Goal: Task Accomplishment & Management: Use online tool/utility

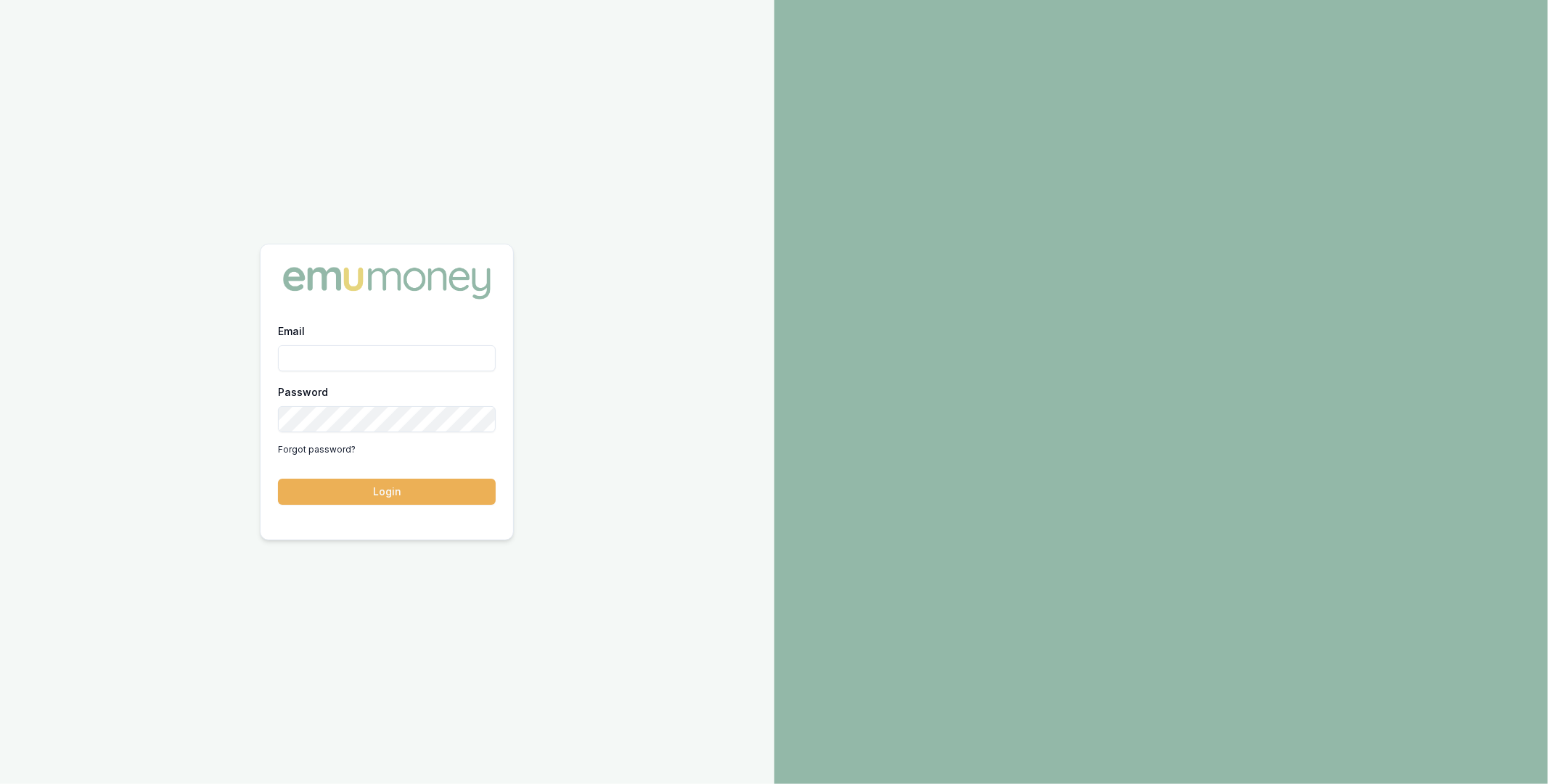
click at [354, 353] on input "Email" at bounding box center [387, 358] width 217 height 26
click at [0, 784] on com-1password-button at bounding box center [0, 784] width 0 height 0
type input "m@emumoney.com.au"
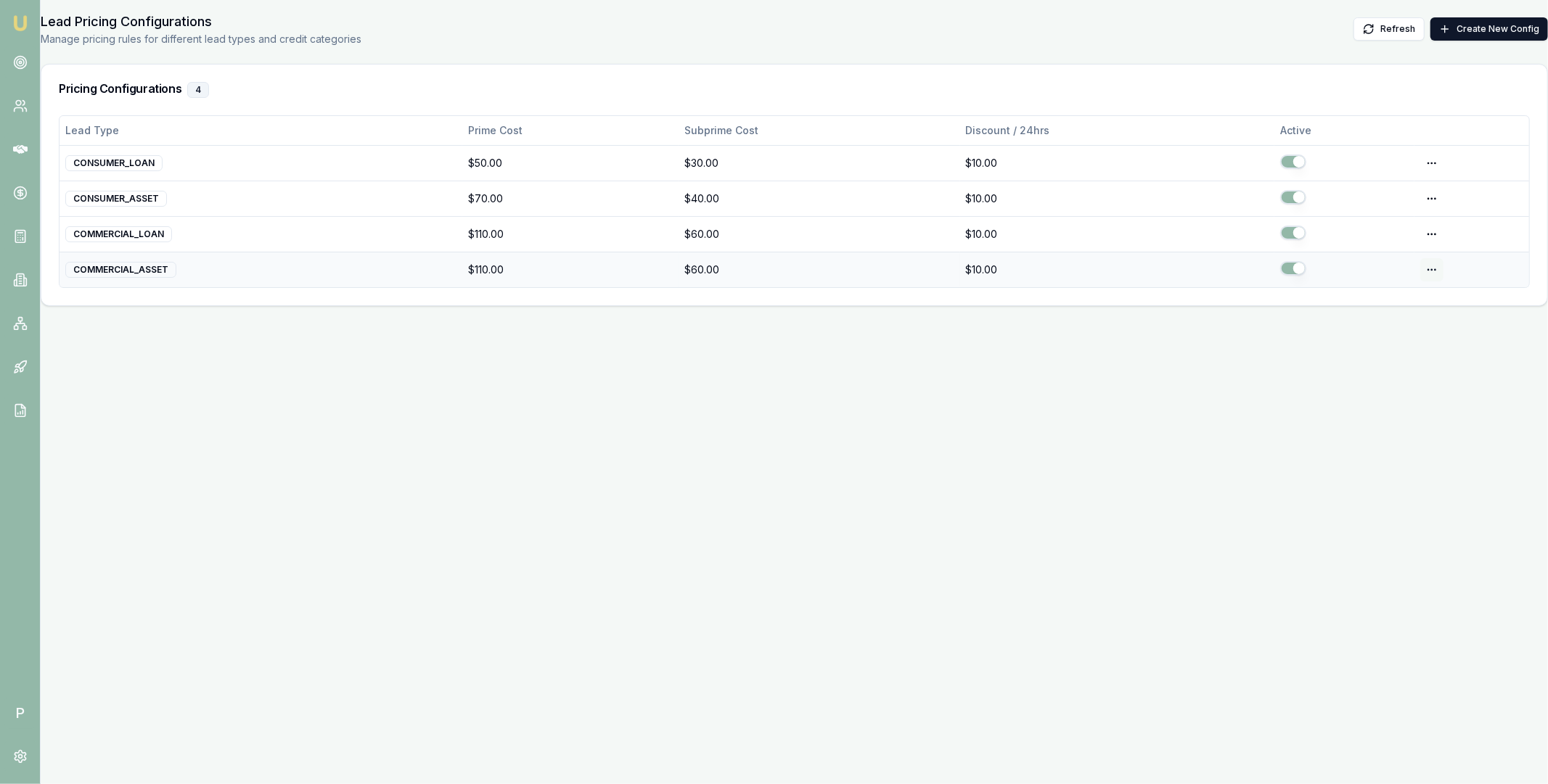
click at [1429, 270] on html "Emu Broker P Lead Pricing Configurations Manage pricing rules for different lea…" at bounding box center [774, 392] width 1548 height 784
click at [1407, 296] on div "Edit" at bounding box center [1394, 300] width 86 height 23
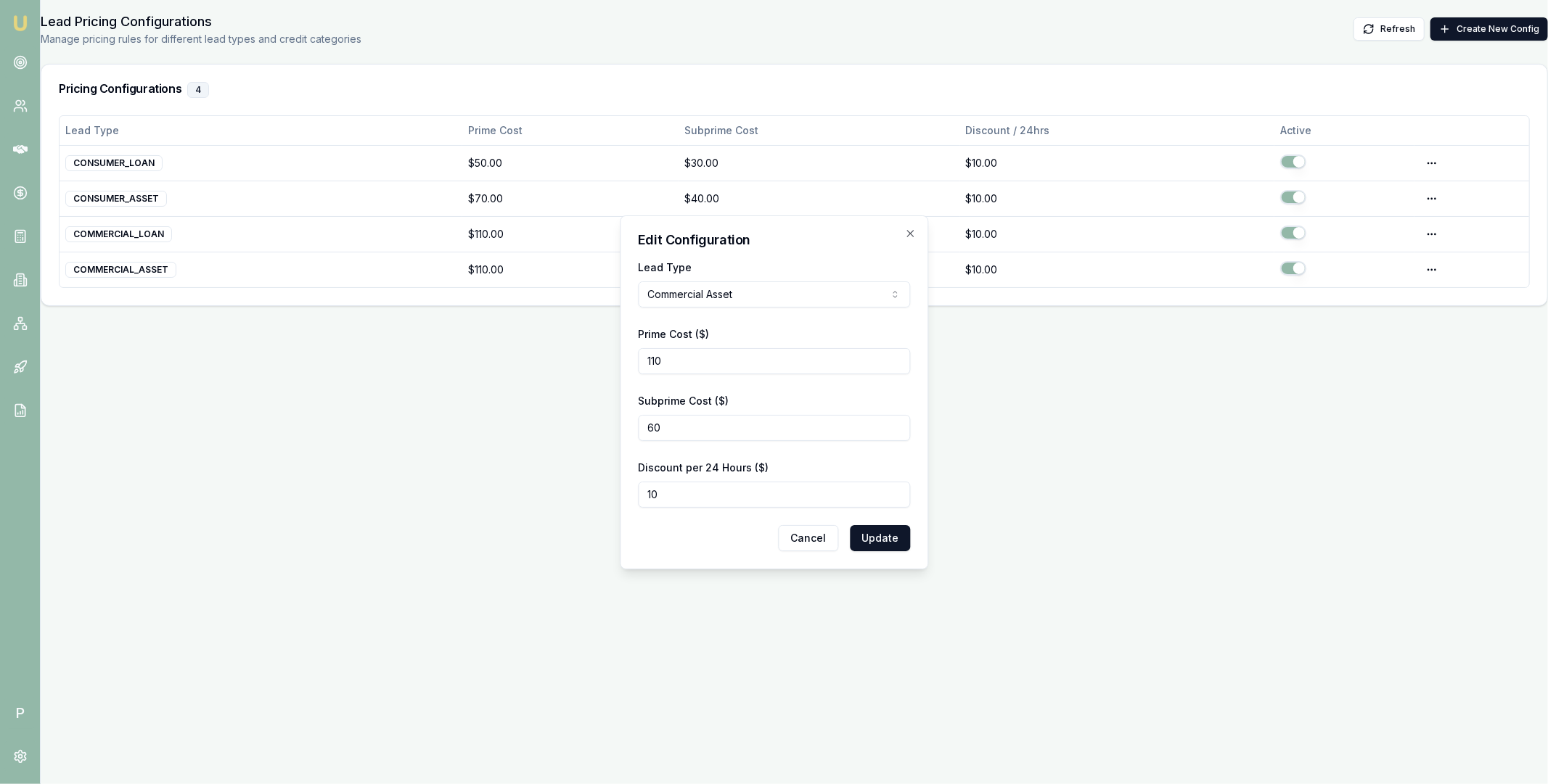
drag, startPoint x: 676, startPoint y: 362, endPoint x: 637, endPoint y: 365, distance: 39.1
click at [638, 363] on input "110" at bounding box center [773, 361] width 272 height 26
type input "100"
click at [671, 430] on input "60" at bounding box center [773, 427] width 272 height 26
click at [873, 534] on button "Update" at bounding box center [880, 537] width 60 height 26
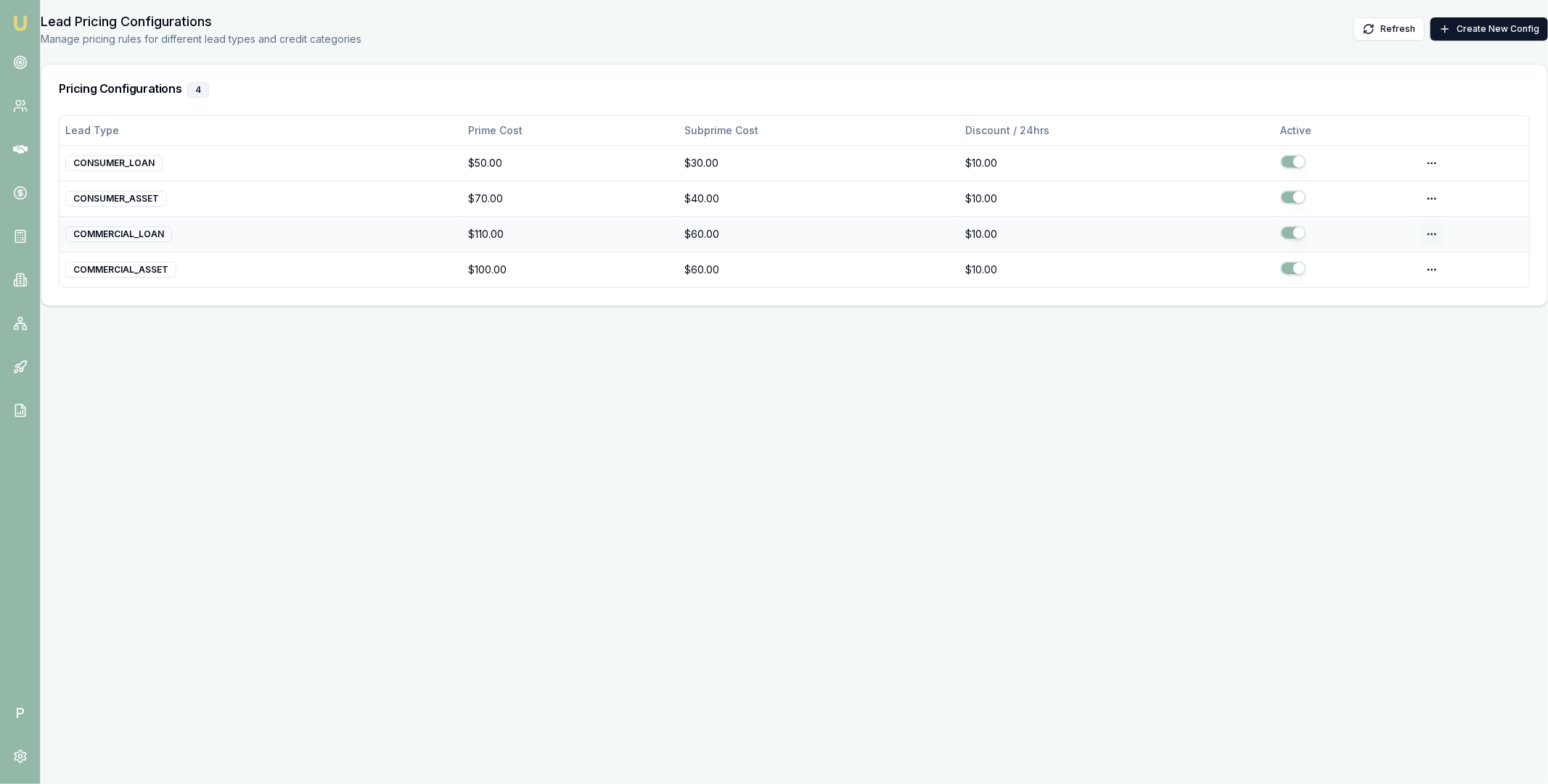
click at [1435, 236] on html "Emu Broker P Lead Pricing Configurations Manage pricing rules for different lea…" at bounding box center [774, 392] width 1548 height 784
click at [1409, 261] on div "Edit" at bounding box center [1394, 264] width 86 height 23
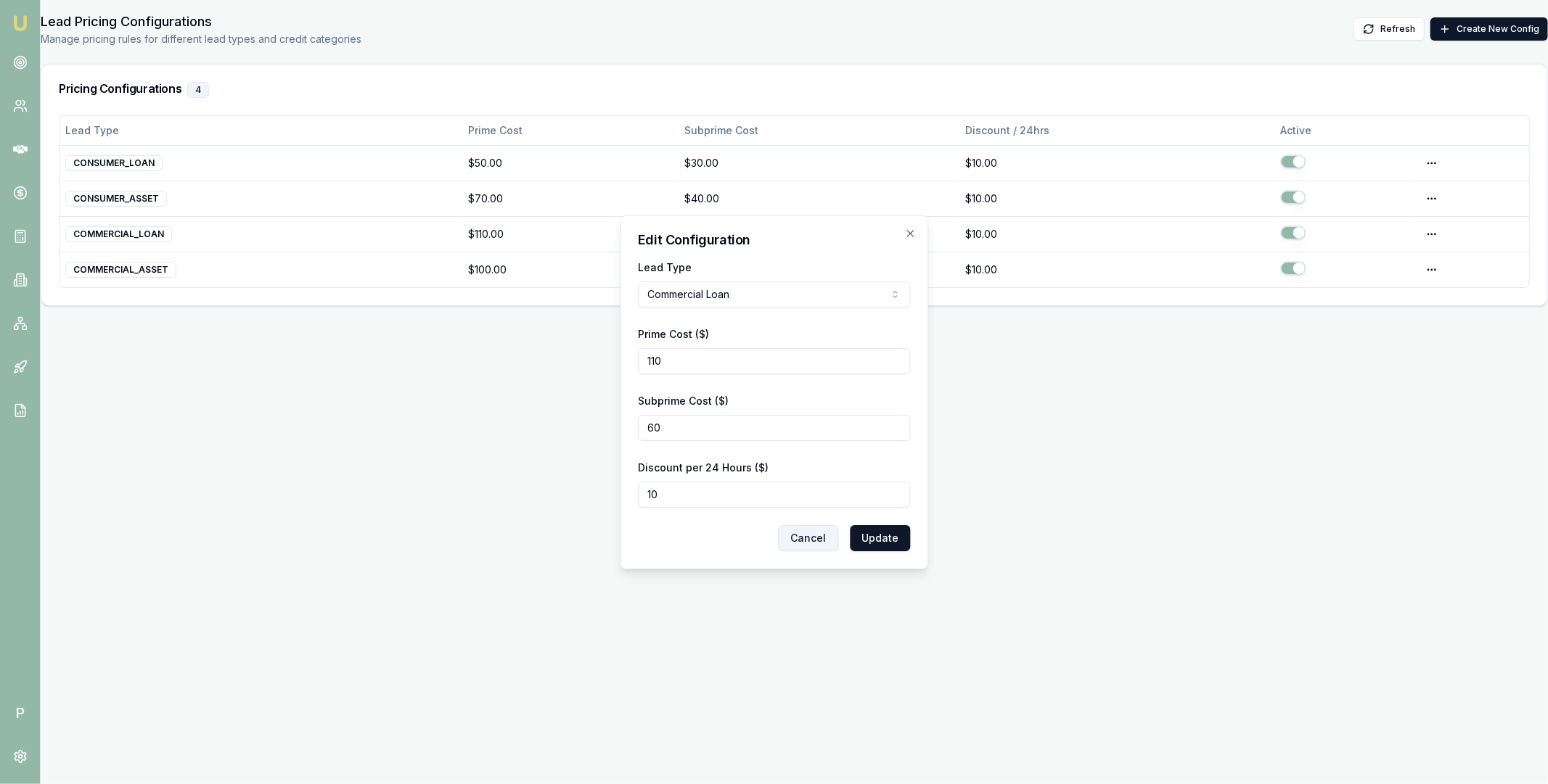
click at [813, 541] on button "Cancel" at bounding box center [808, 537] width 60 height 26
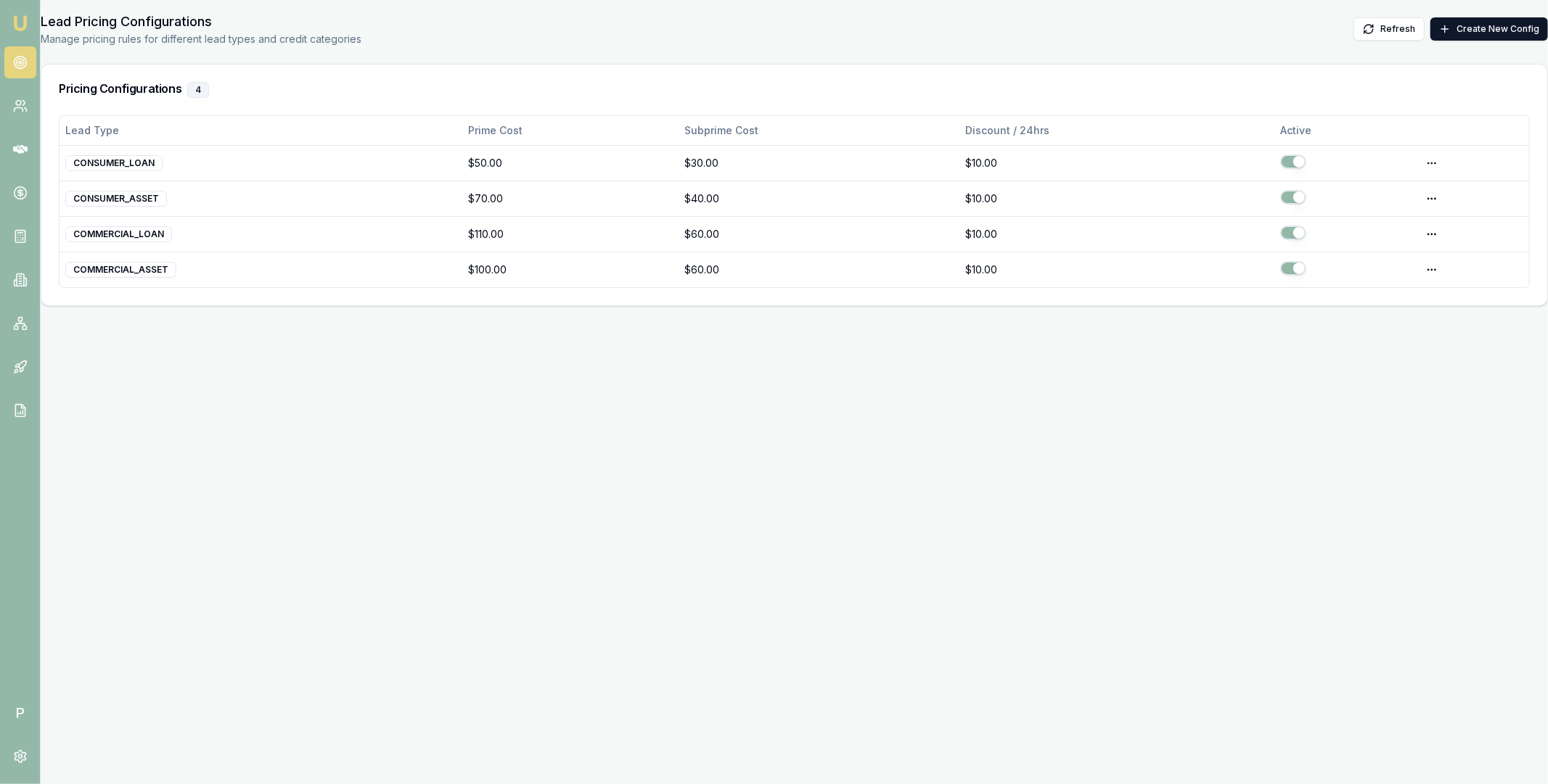
click at [17, 65] on circle at bounding box center [20, 62] width 7 height 7
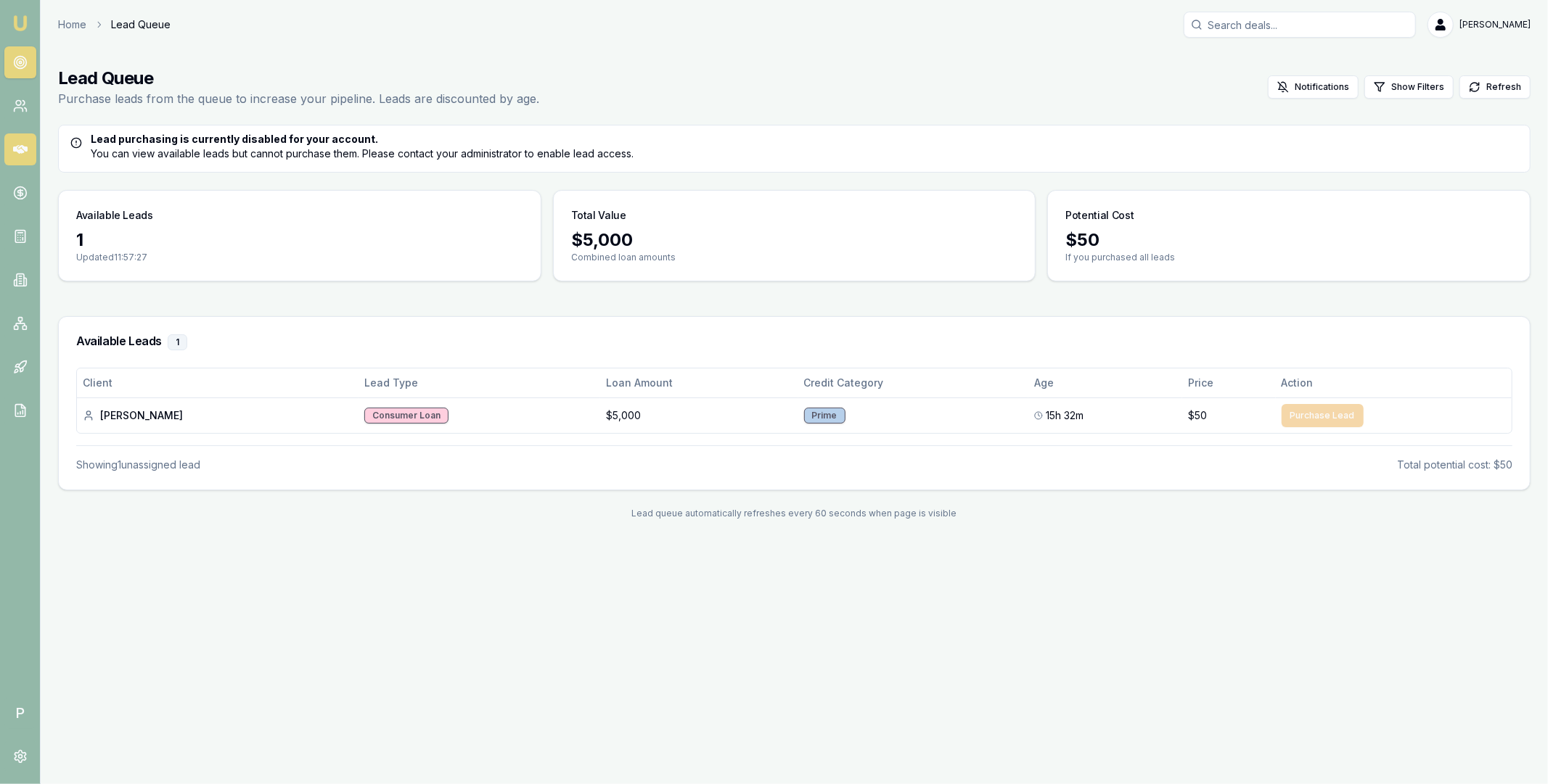
click at [23, 152] on icon at bounding box center [20, 149] width 14 height 8
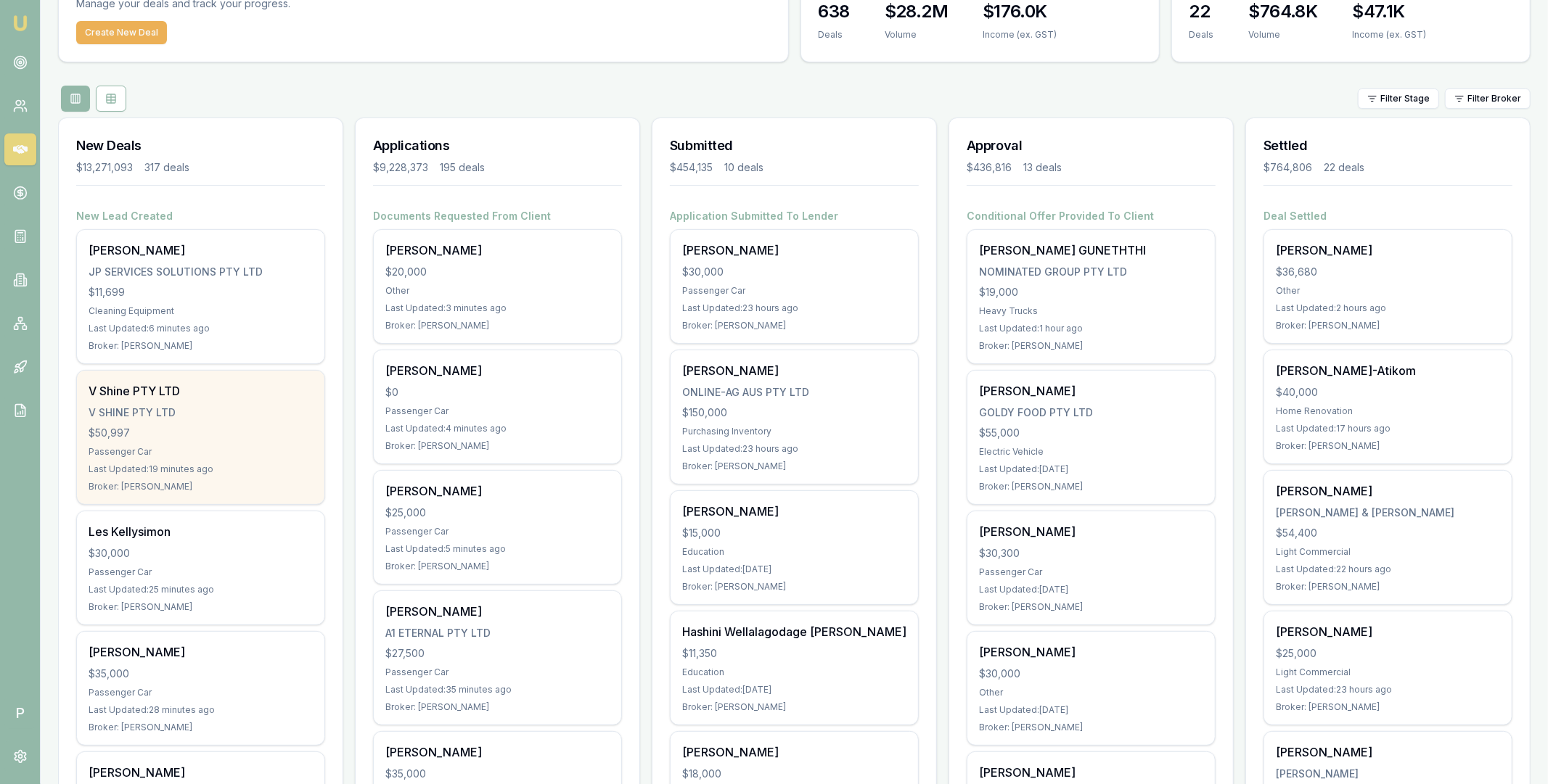
scroll to position [87, 0]
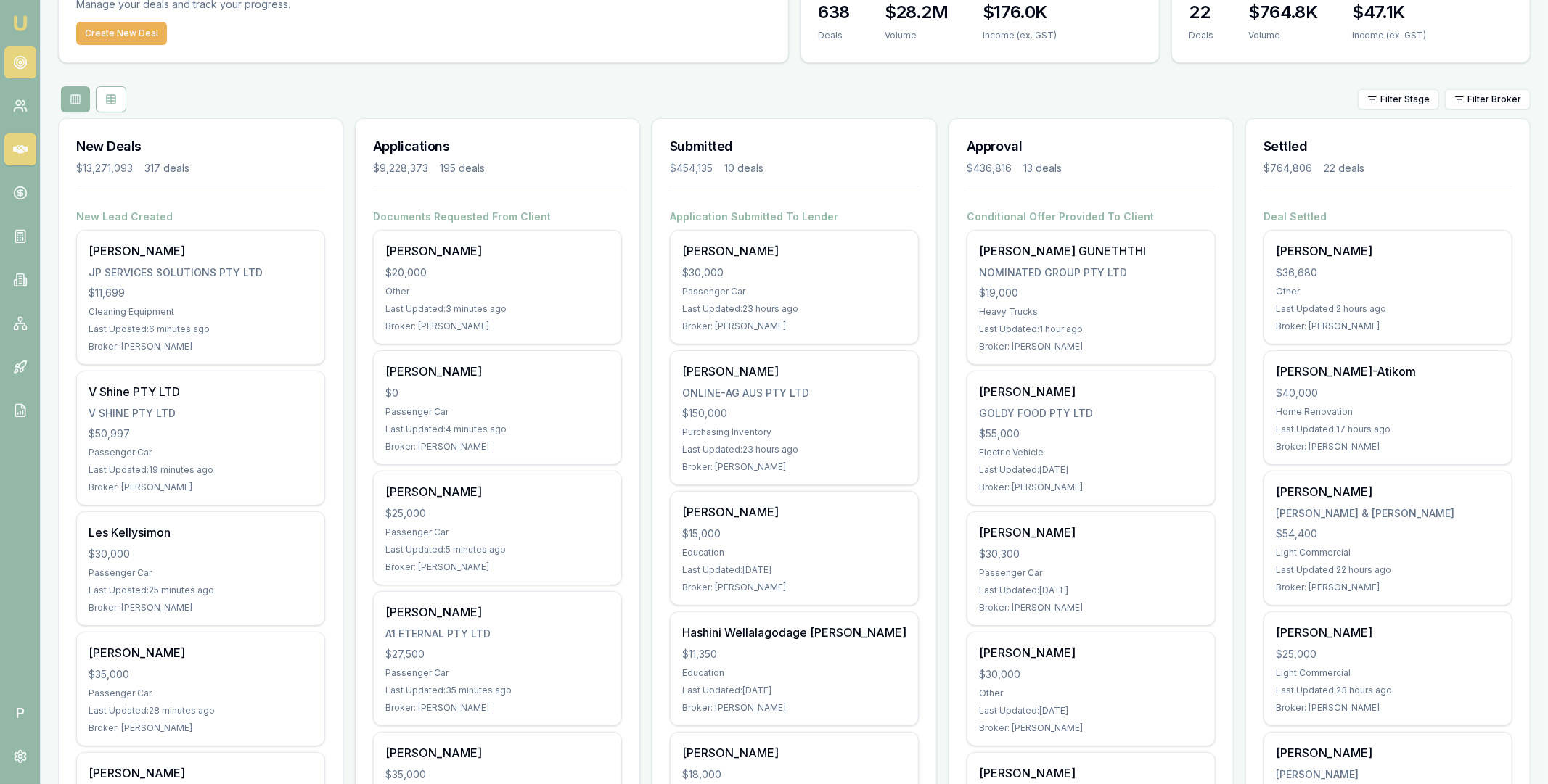
click at [24, 65] on circle at bounding box center [20, 62] width 12 height 12
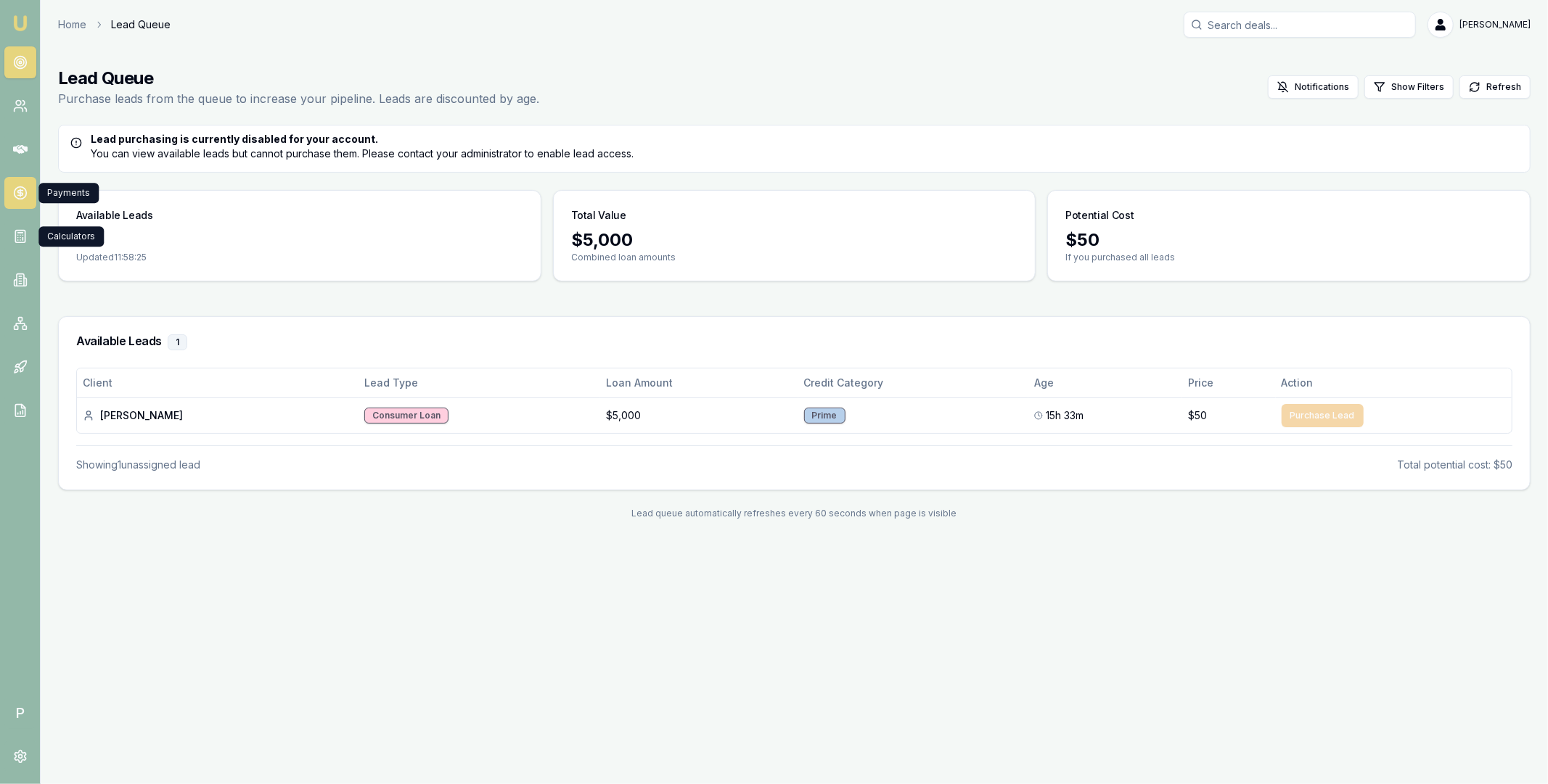
click at [20, 196] on icon at bounding box center [20, 192] width 14 height 14
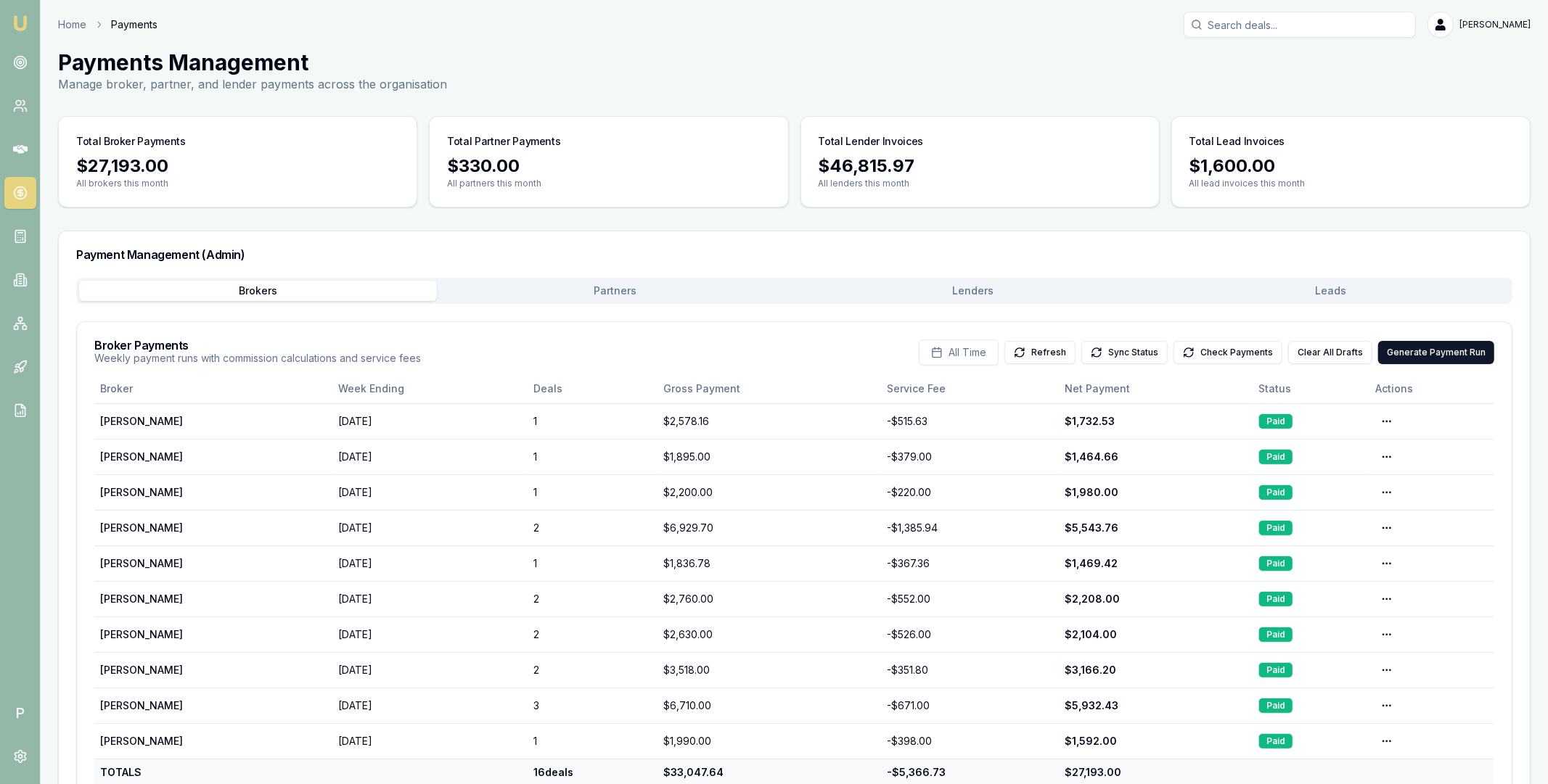
click at [1322, 297] on button "Leads" at bounding box center [1330, 291] width 357 height 20
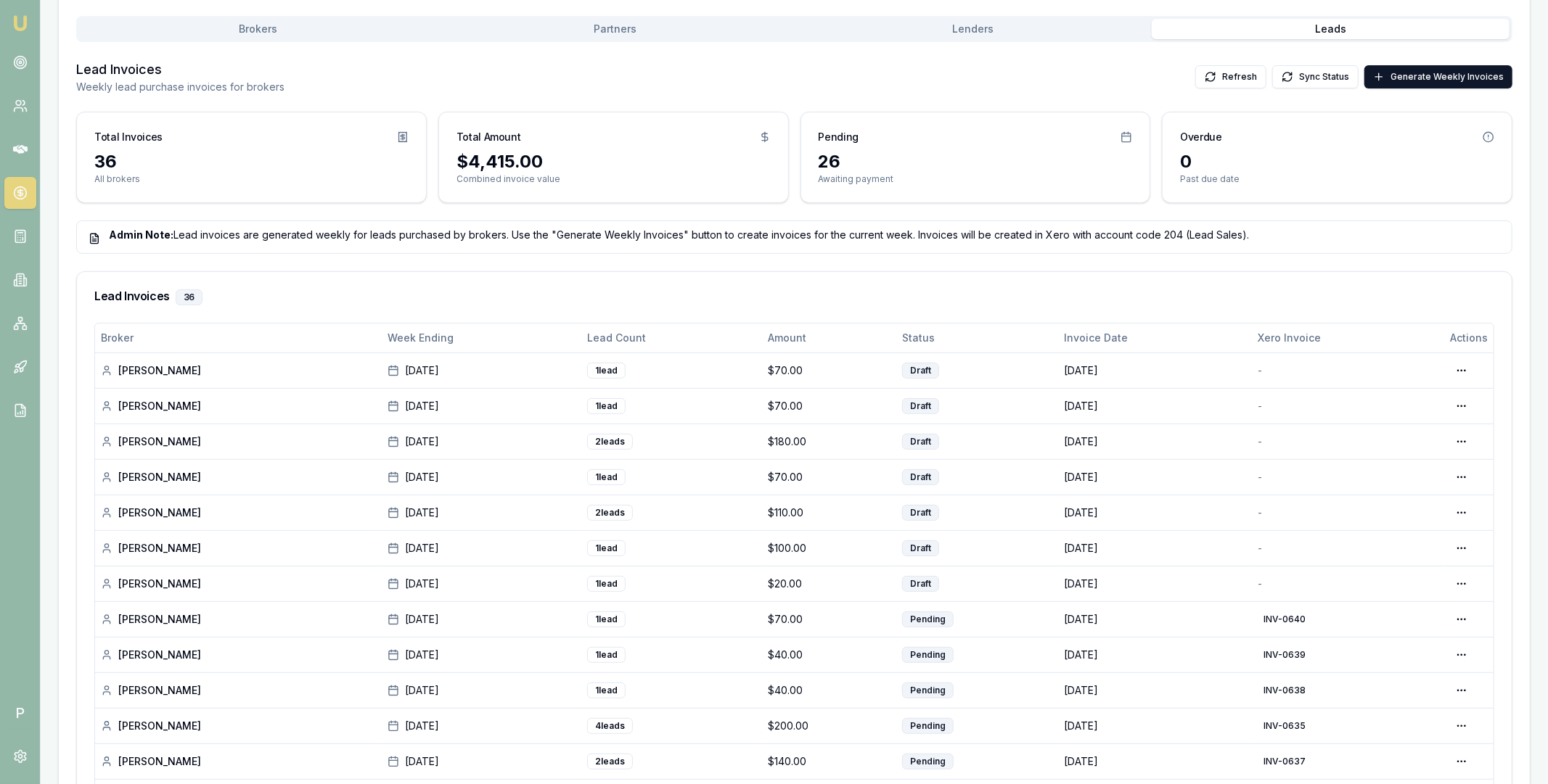
scroll to position [263, 0]
click at [1458, 368] on html "Emu Broker P Home Payments Matt Leeburn Toggle Menu Payments Management Manage …" at bounding box center [774, 128] width 1548 height 784
click at [1410, 430] on div "Edit Draft" at bounding box center [1416, 429] width 112 height 23
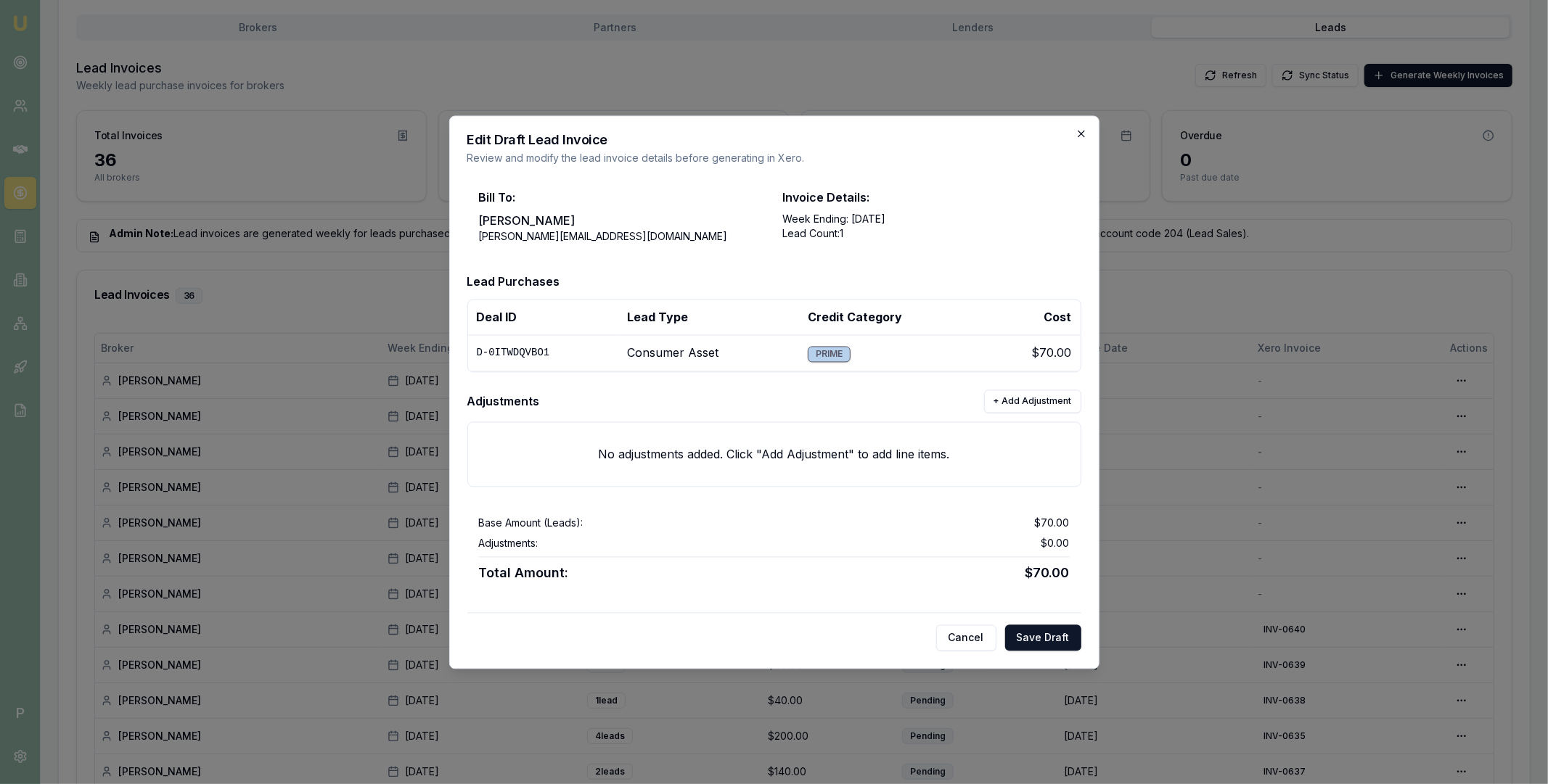
click at [1082, 132] on icon "button" at bounding box center [1081, 133] width 12 height 12
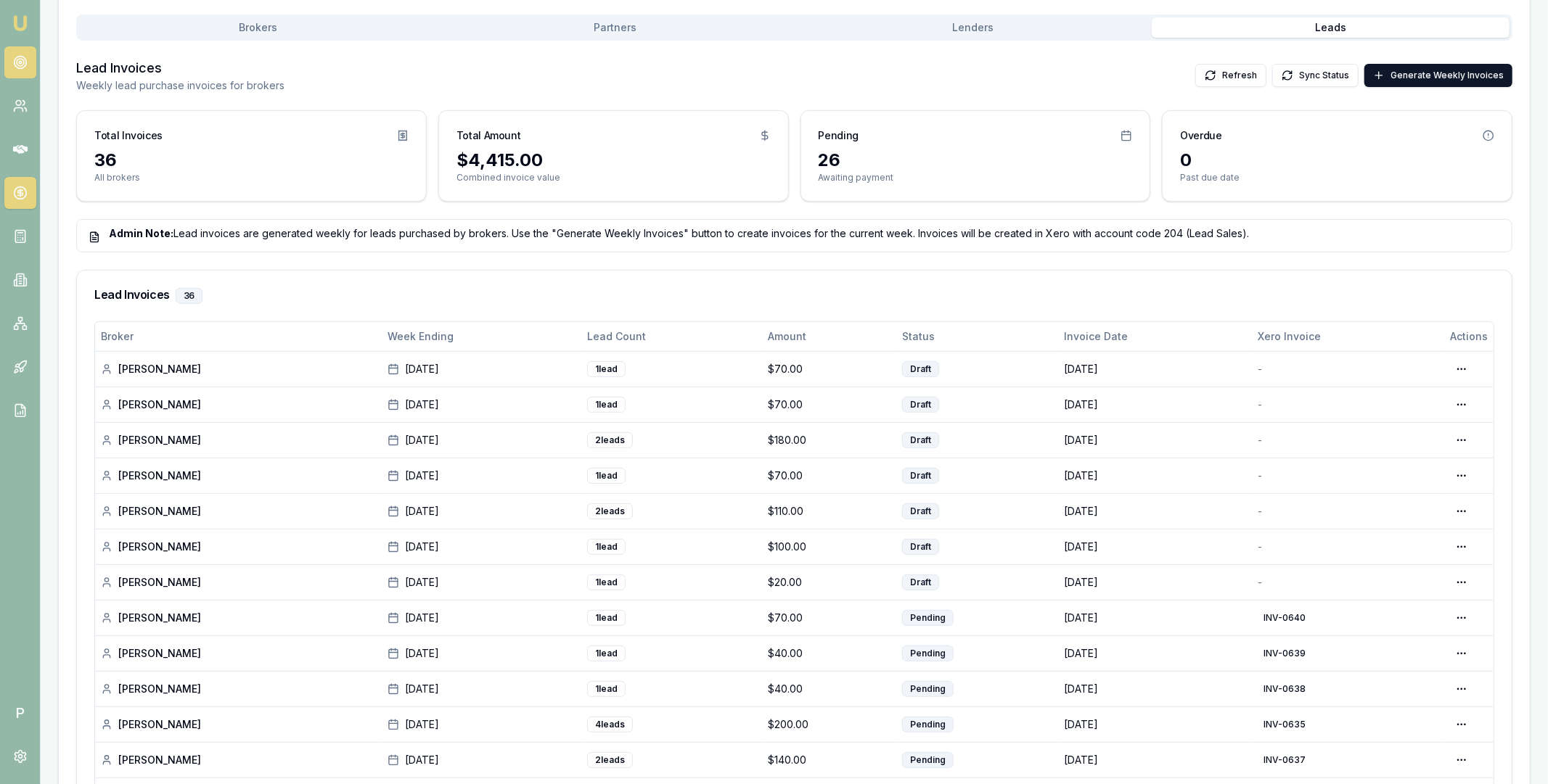
click at [19, 65] on circle at bounding box center [20, 62] width 7 height 7
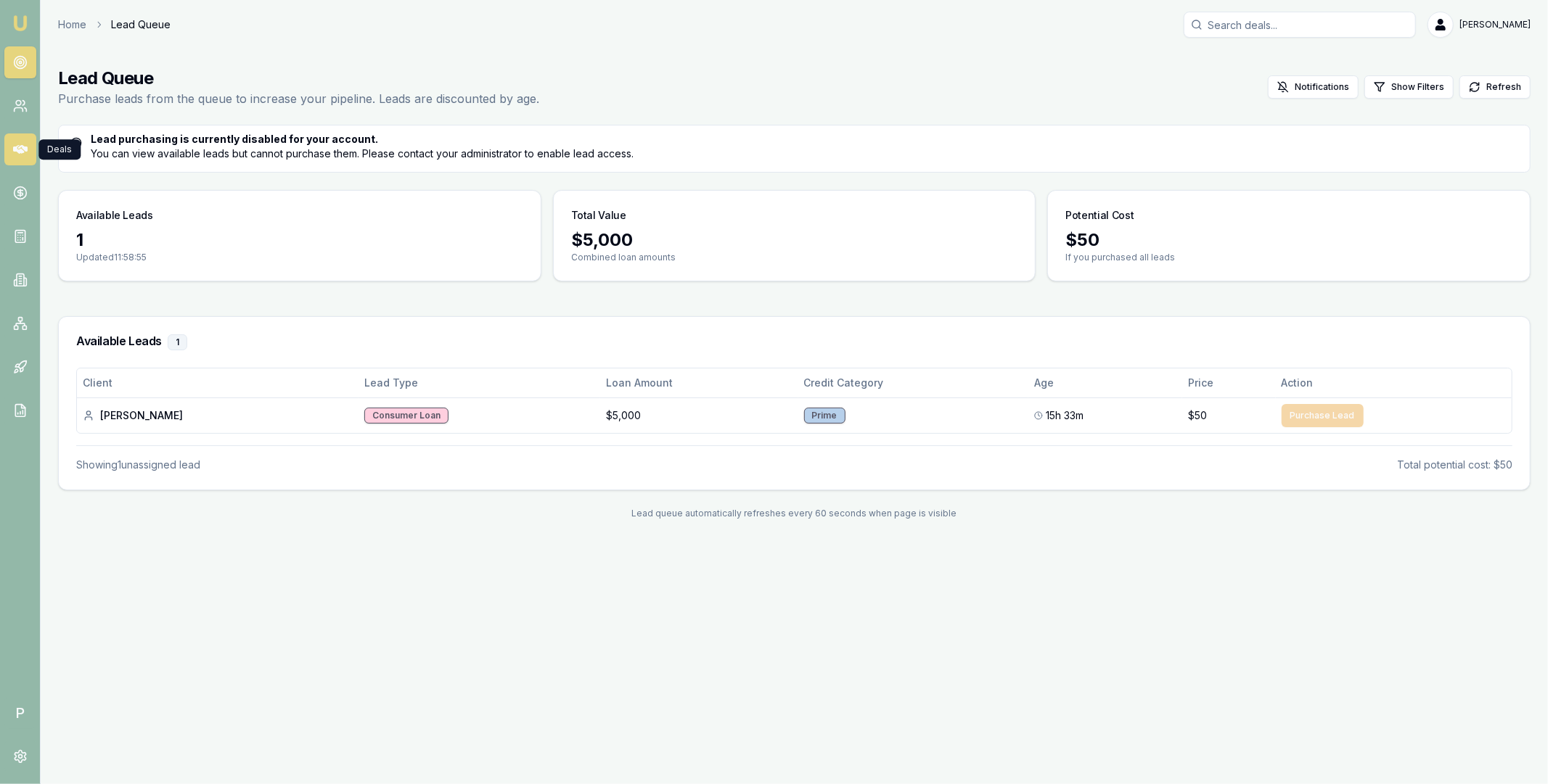
click at [22, 156] on icon at bounding box center [20, 149] width 14 height 14
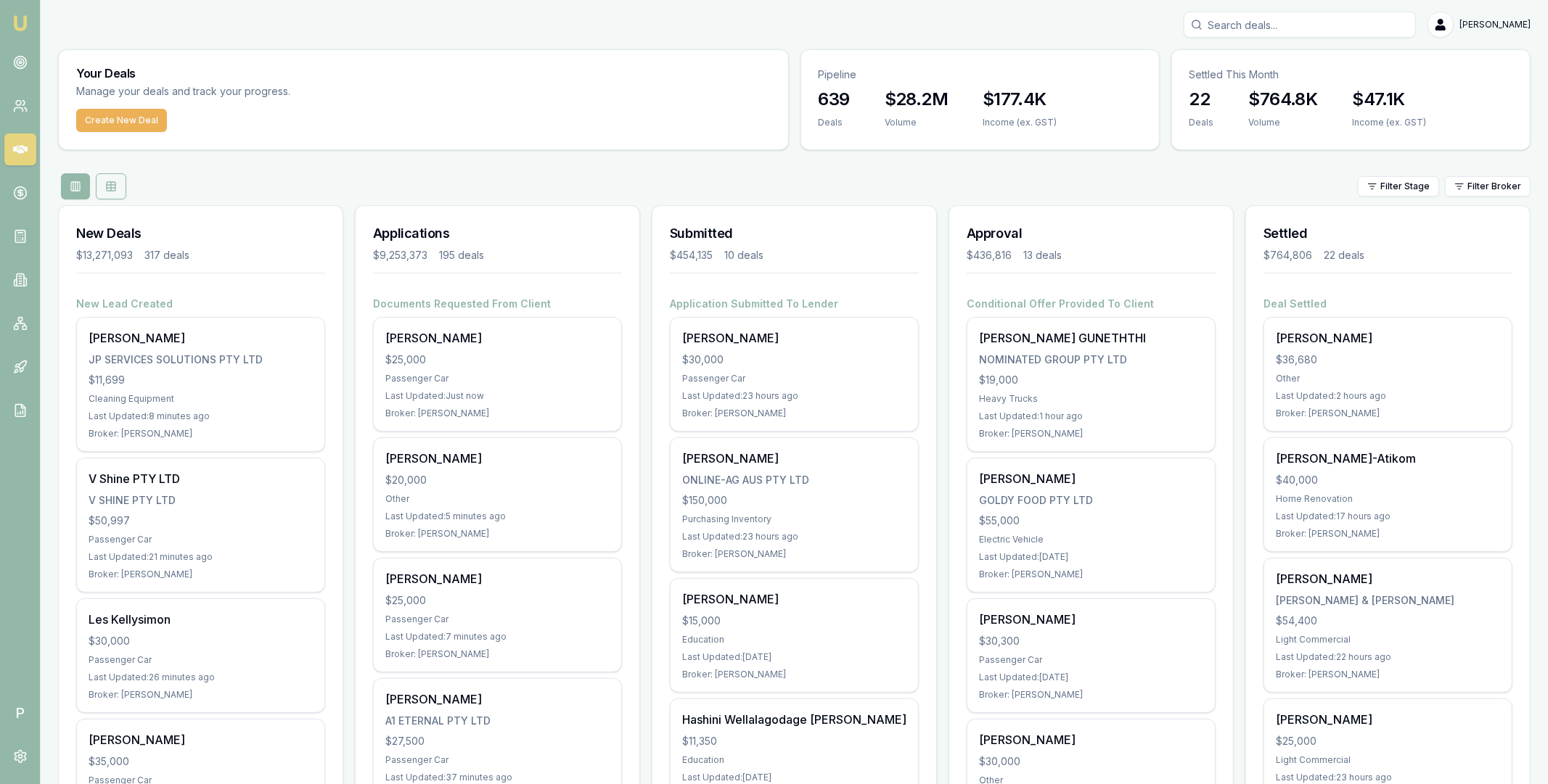
click at [115, 194] on button at bounding box center [111, 186] width 31 height 26
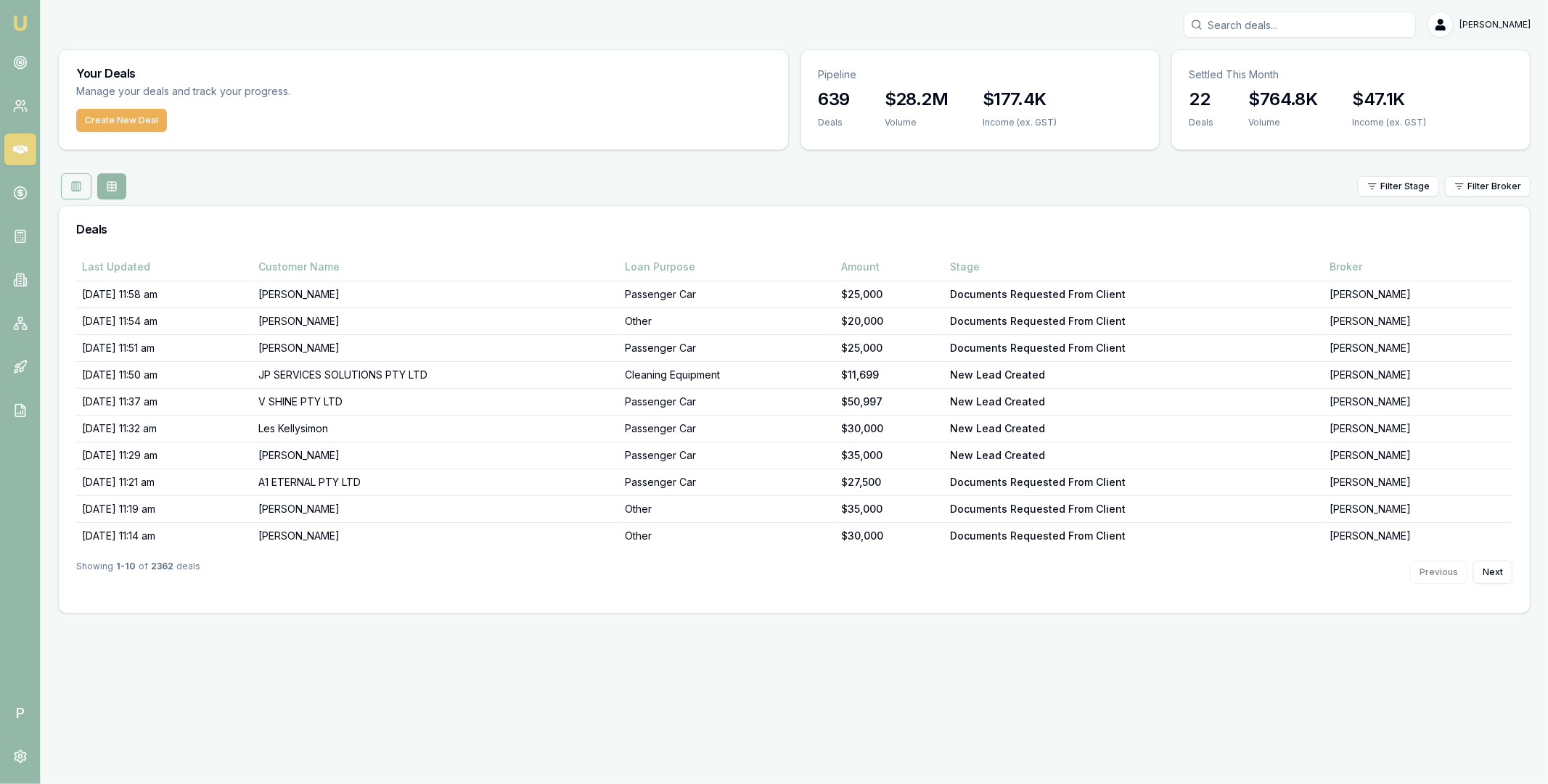
click at [81, 186] on rect at bounding box center [76, 187] width 8 height 8
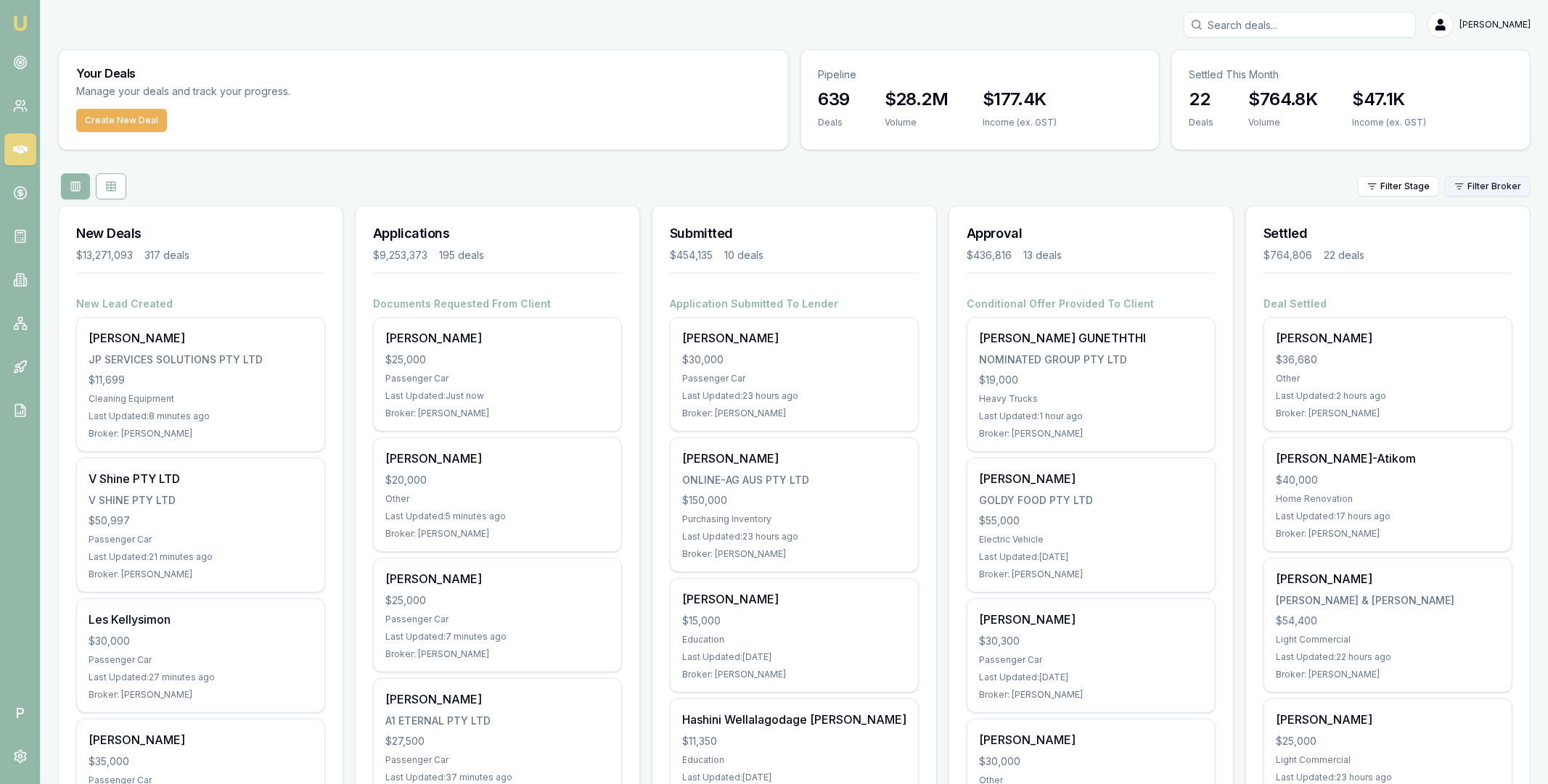
click at [1486, 187] on html "Emu Broker P Matt Leeburn Toggle Menu Your Deals Manage your deals and track yo…" at bounding box center [774, 392] width 1548 height 784
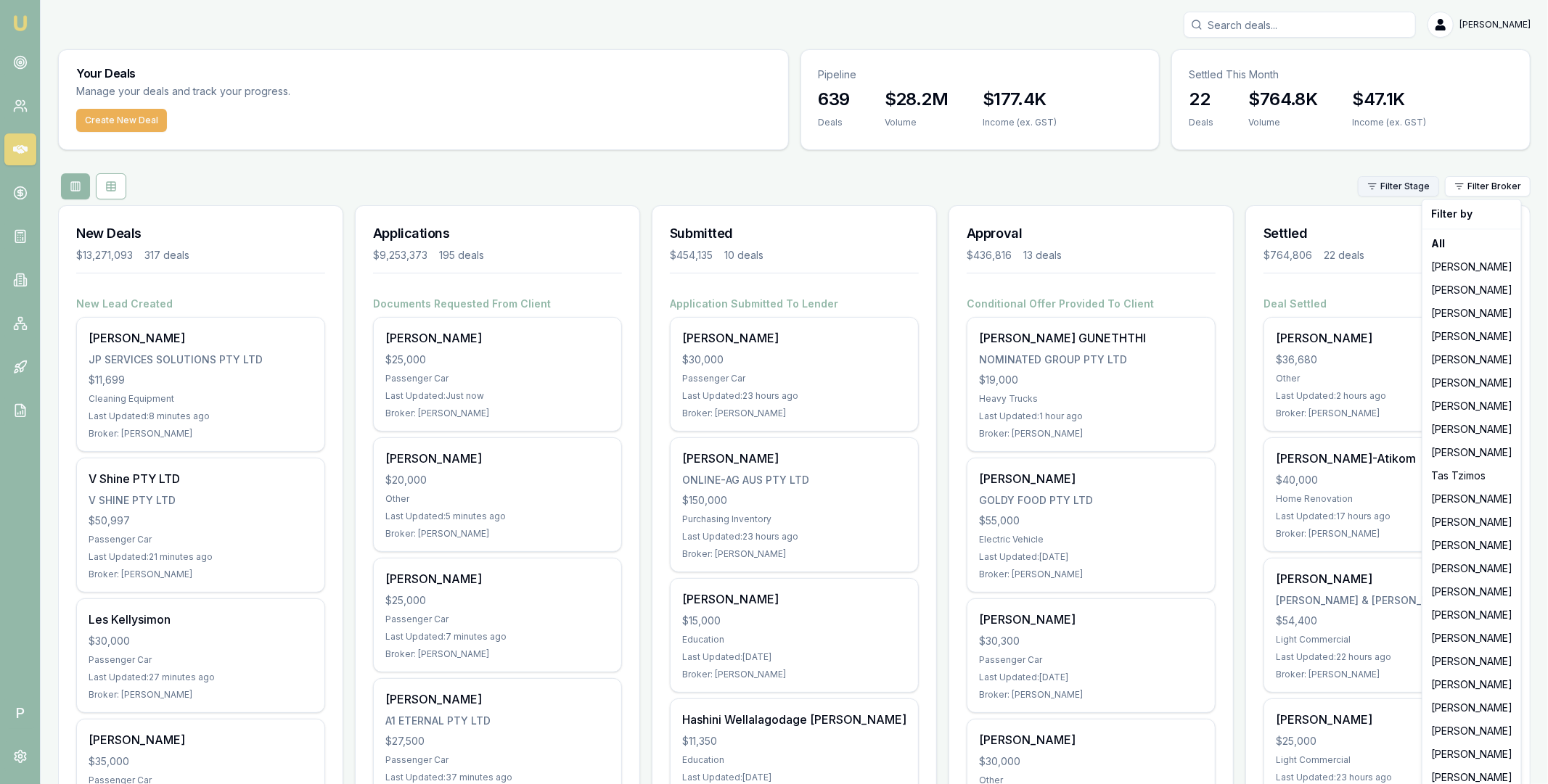
click at [1416, 187] on html "Emu Broker P Matt Leeburn Toggle Menu Your Deals Manage your deals and track yo…" at bounding box center [774, 392] width 1548 height 784
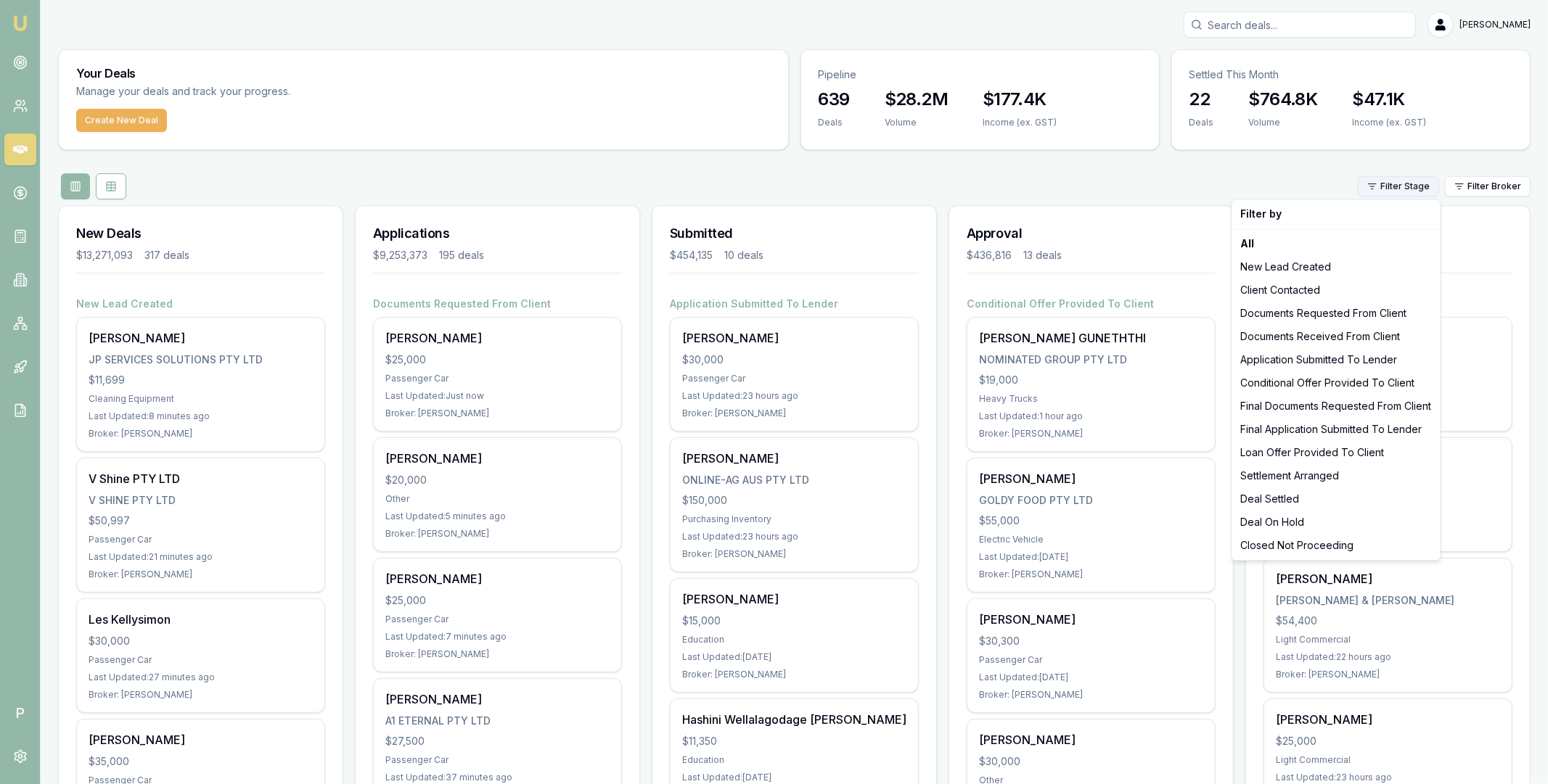
click at [1412, 187] on html "Emu Broker P Matt Leeburn Toggle Menu Your Deals Manage your deals and track yo…" at bounding box center [774, 392] width 1548 height 784
click at [1319, 267] on div "New Lead Created" at bounding box center [1336, 267] width 202 height 23
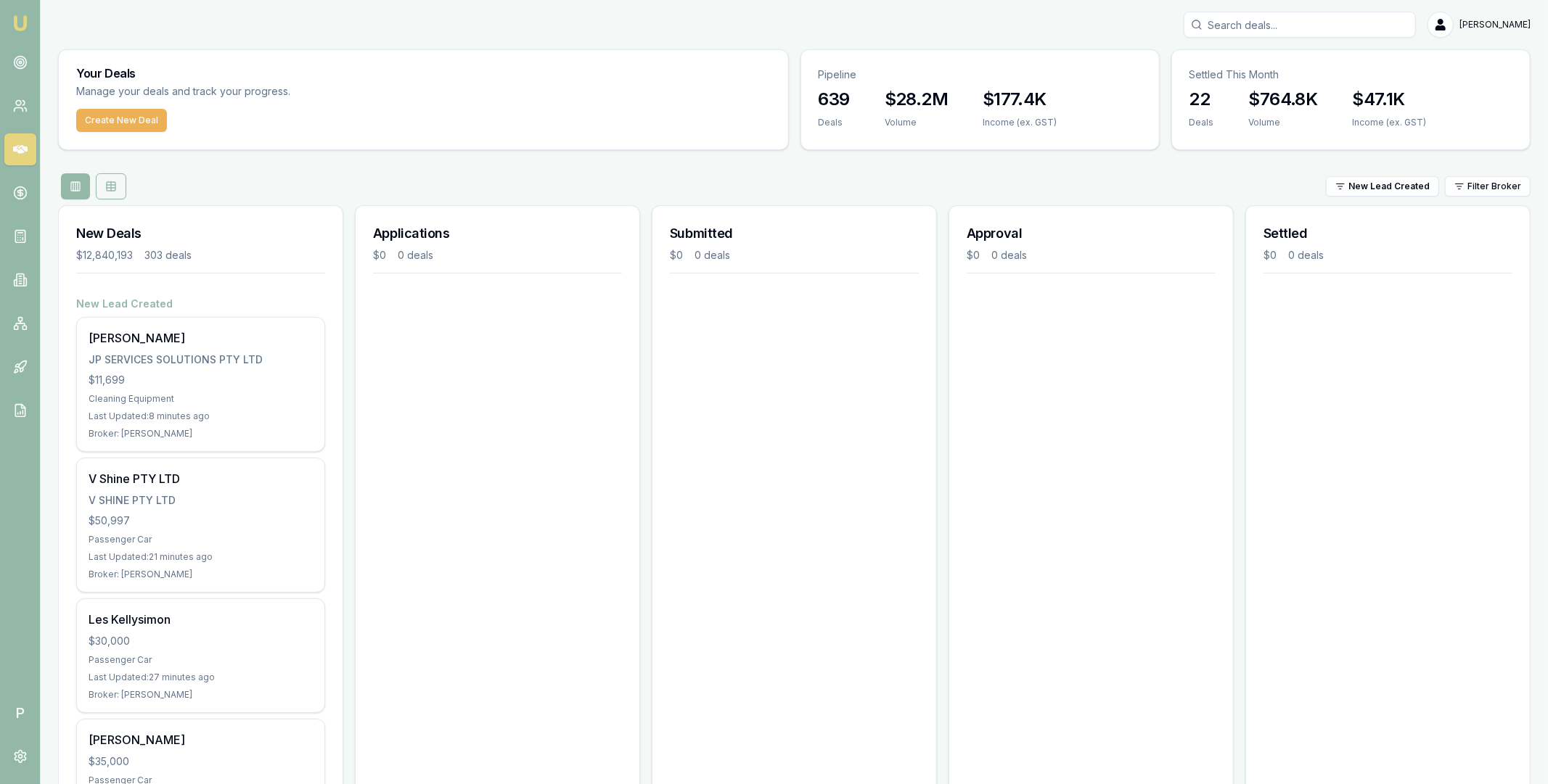
click at [110, 191] on rect at bounding box center [111, 187] width 8 height 8
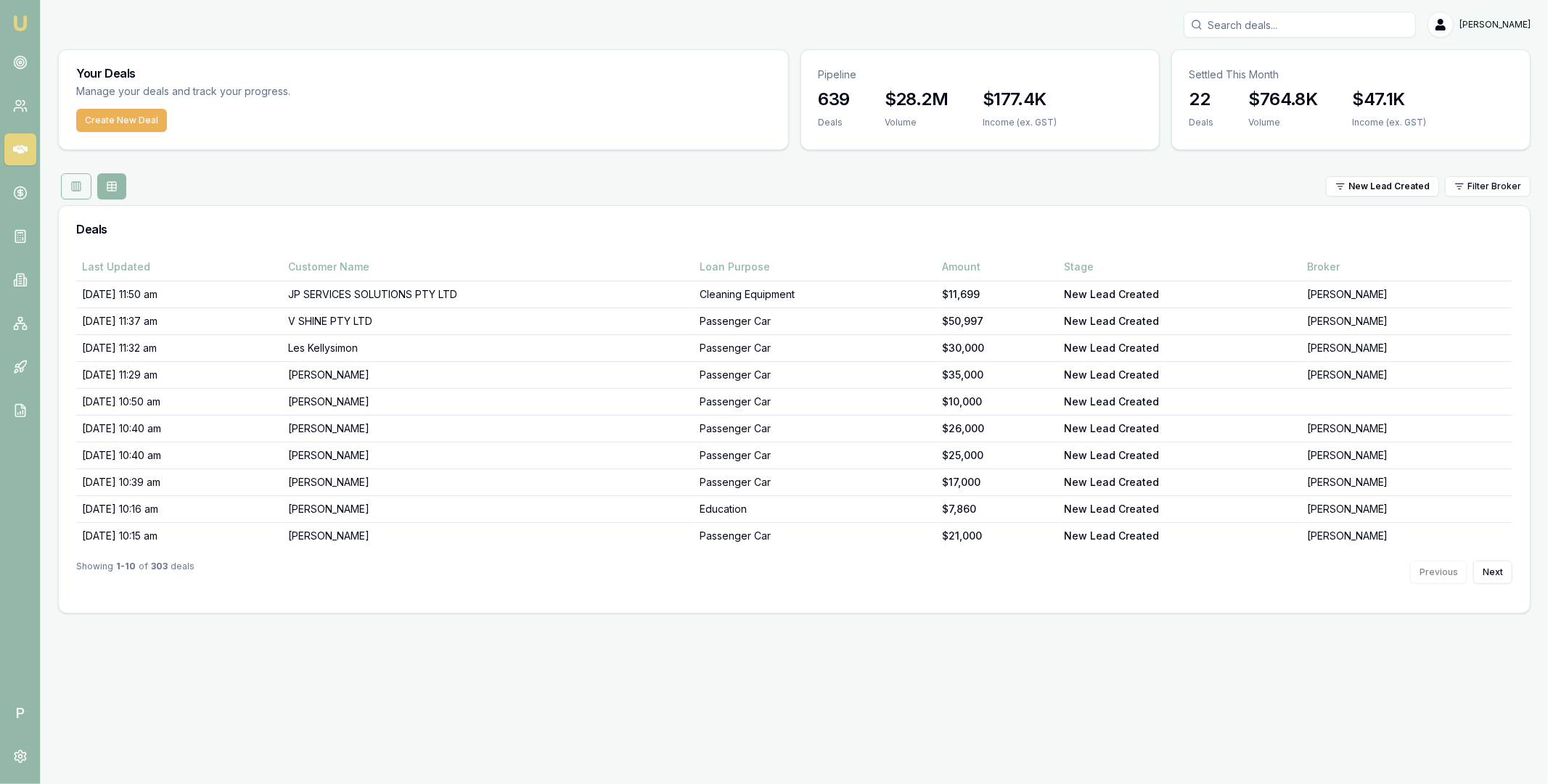
click at [77, 192] on button at bounding box center [76, 186] width 31 height 26
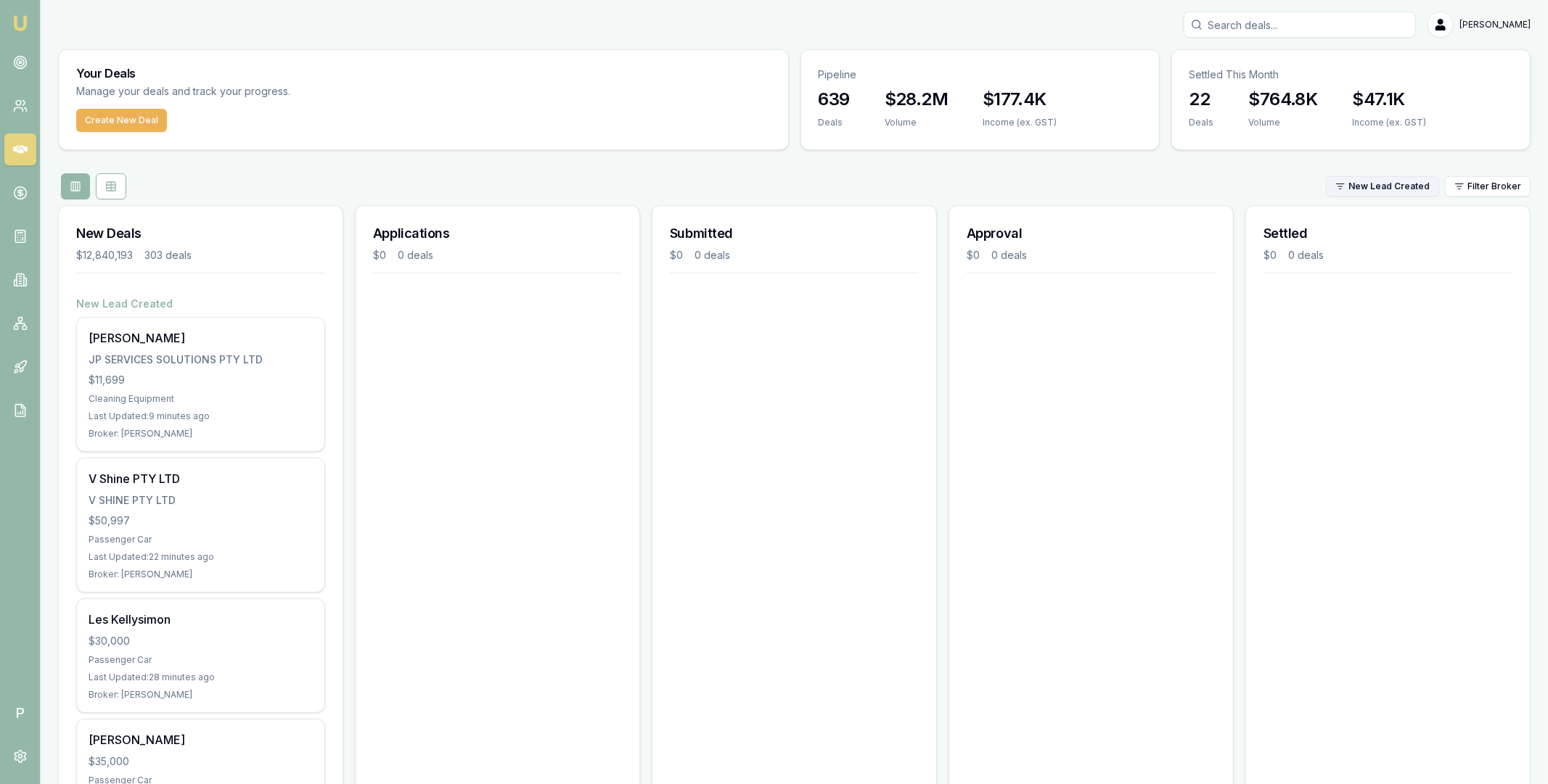
click at [1381, 184] on html "Emu Broker P Matt Leeburn Toggle Menu Your Deals Manage your deals and track yo…" at bounding box center [774, 392] width 1548 height 784
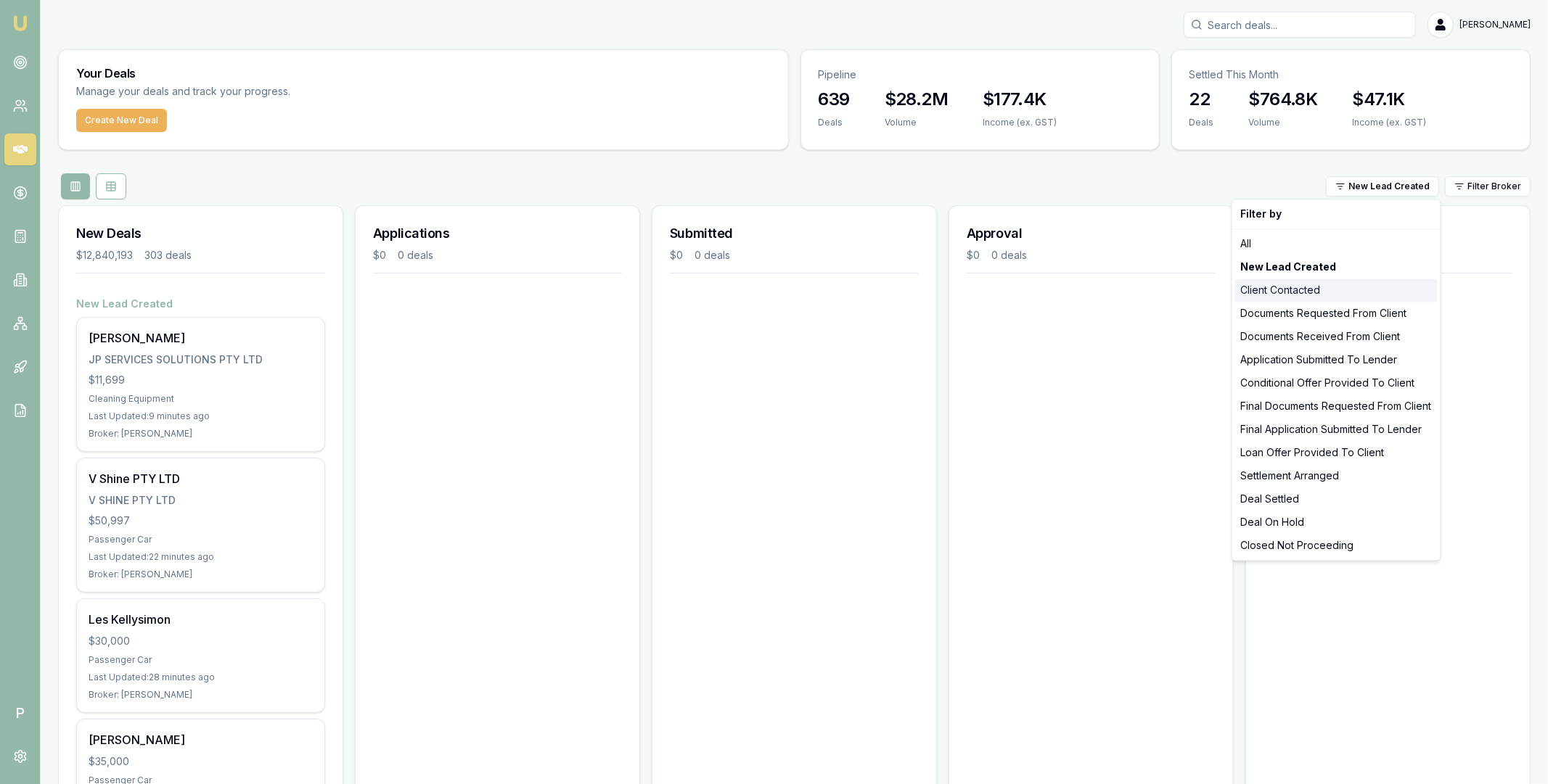
click at [1277, 286] on div "Client Contacted" at bounding box center [1336, 290] width 202 height 23
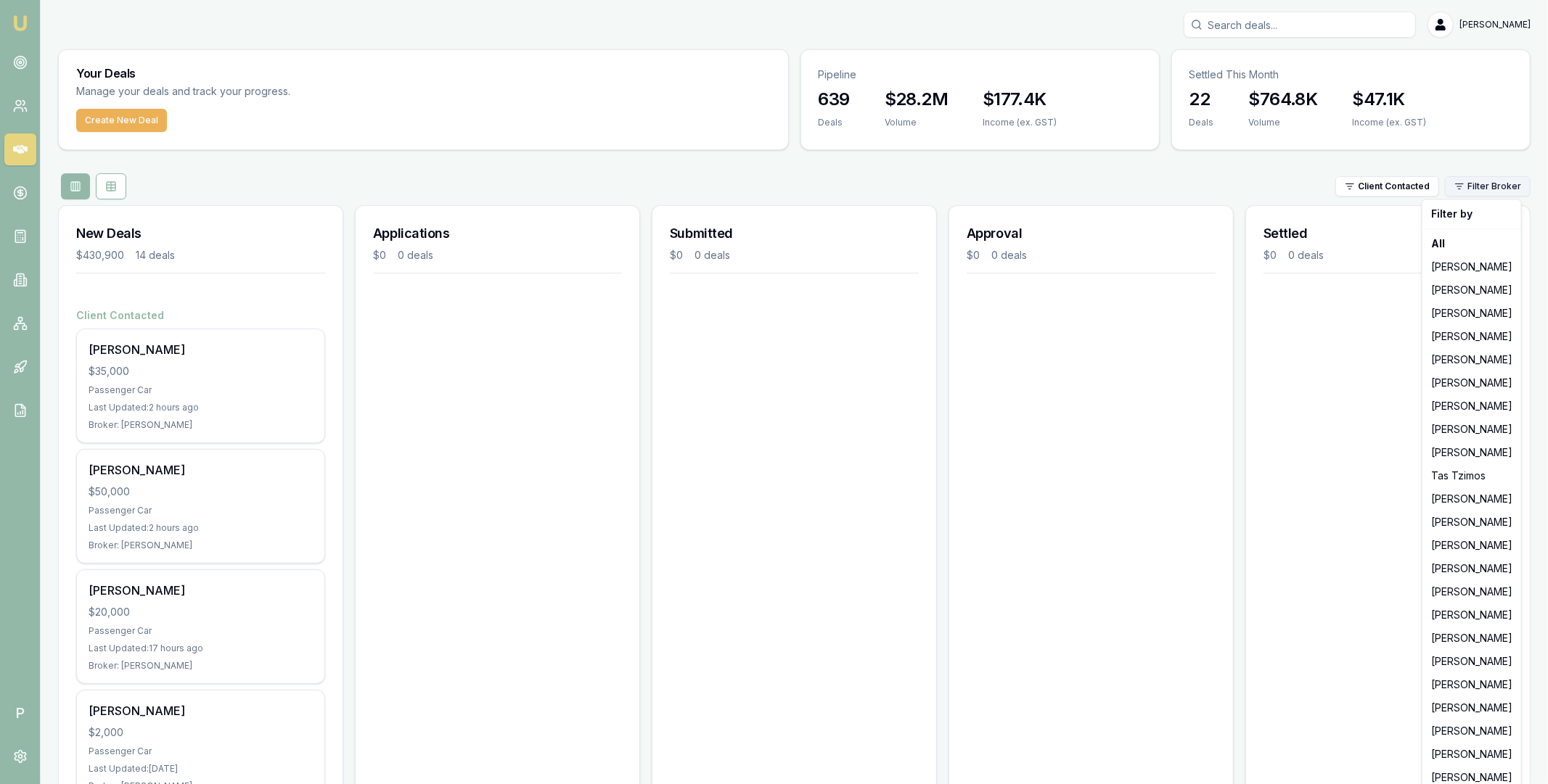
click at [1508, 182] on html "Emu Broker P Matt Leeburn Toggle Menu Your Deals Manage your deals and track yo…" at bounding box center [774, 392] width 1548 height 784
click at [1448, 502] on div "Andrew Sutyono" at bounding box center [1471, 499] width 92 height 23
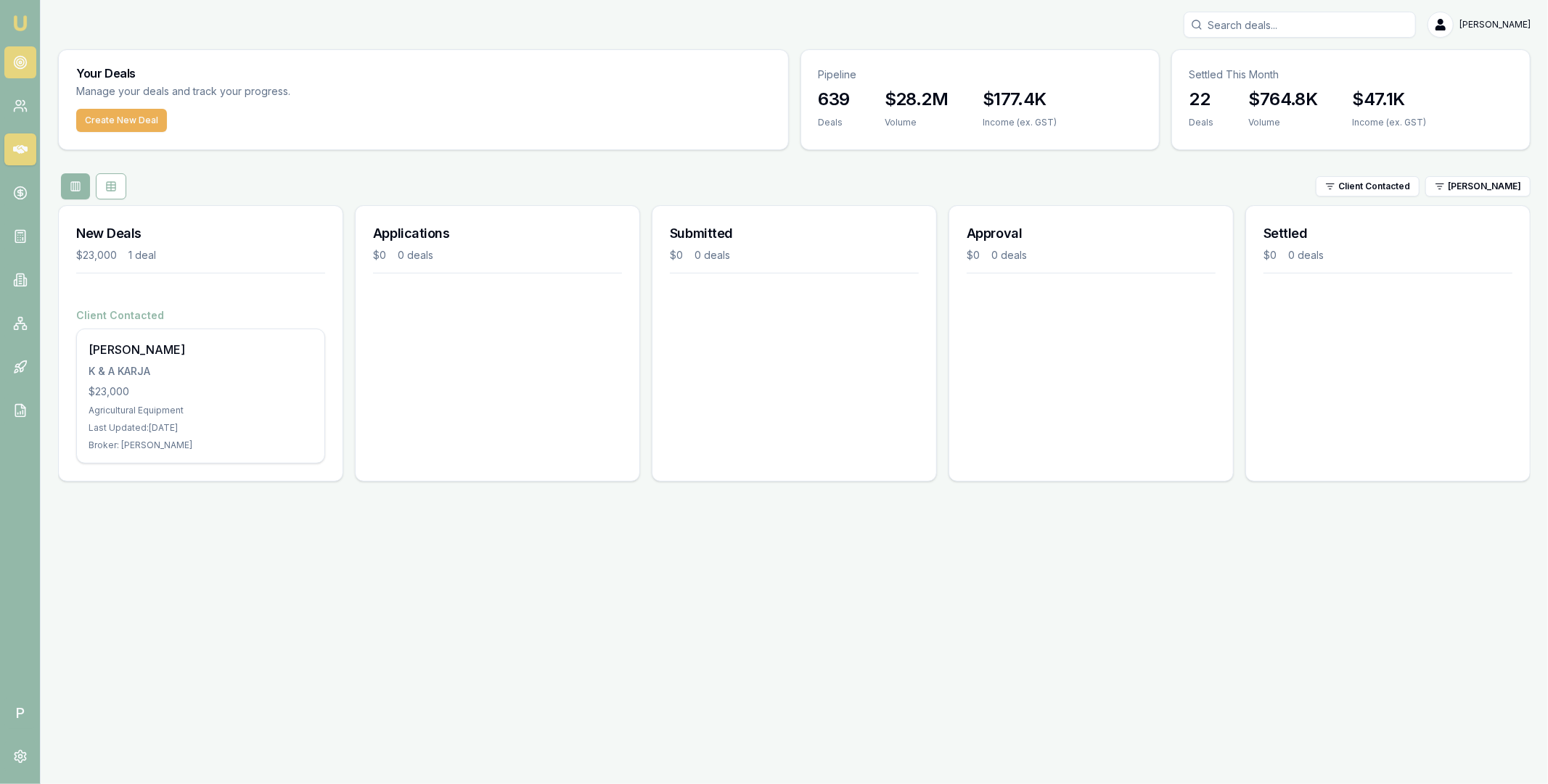
click at [24, 58] on circle at bounding box center [20, 62] width 12 height 12
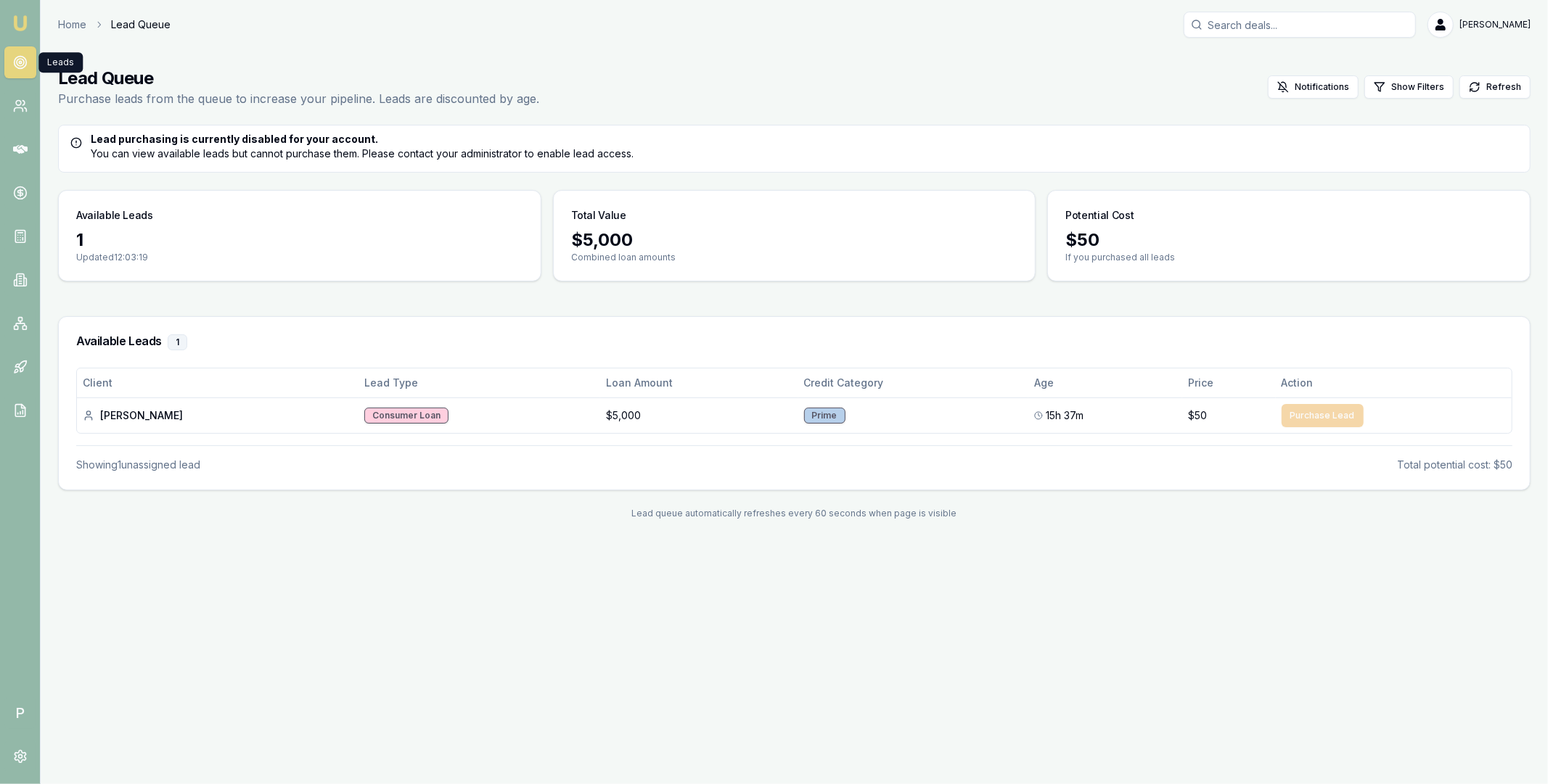
click at [1251, 22] on input "Search deals" at bounding box center [1299, 24] width 232 height 26
paste input "D-H5HEGR62G4"
type input "D-H5HEGR62G4"
click at [1244, 76] on p "0404500886" at bounding box center [1299, 77] width 219 height 14
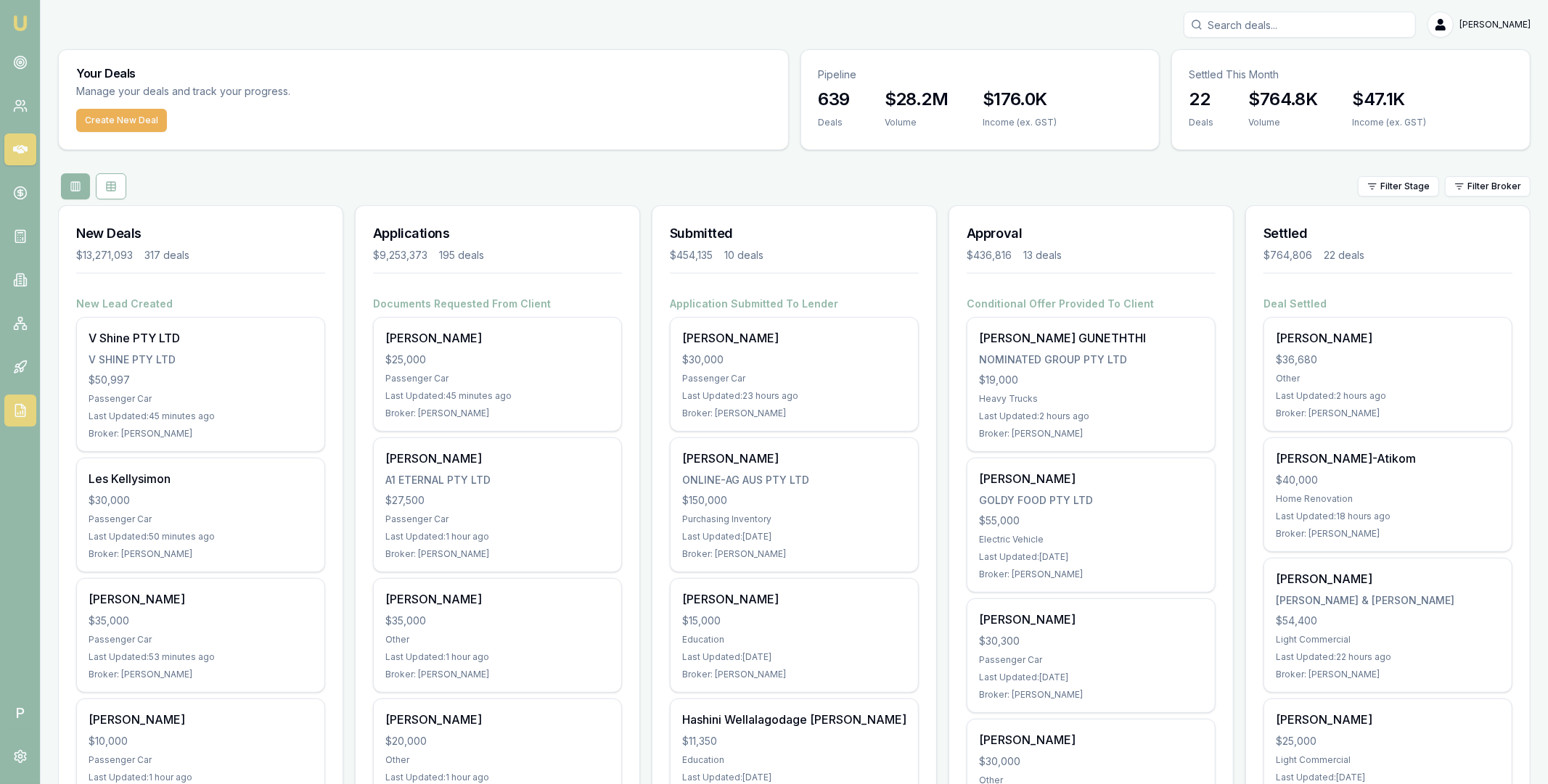
click at [19, 407] on icon at bounding box center [20, 410] width 14 height 14
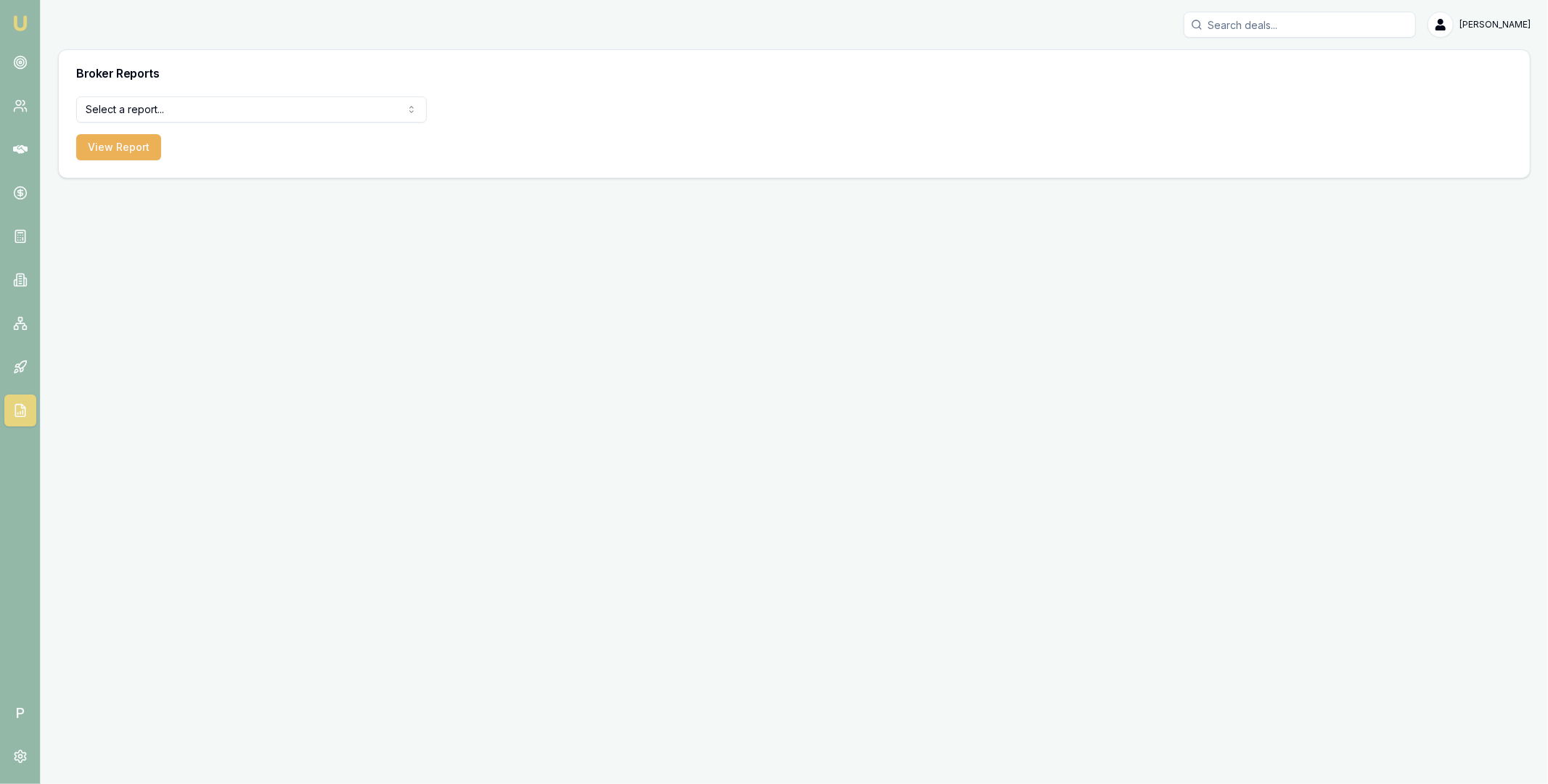
click at [257, 92] on div "Broker Reports" at bounding box center [794, 73] width 1471 height 47
click at [253, 103] on html "Emu Broker P [PERSON_NAME] Toggle Menu Broker Reports Select a report... Equifa…" at bounding box center [774, 392] width 1548 height 784
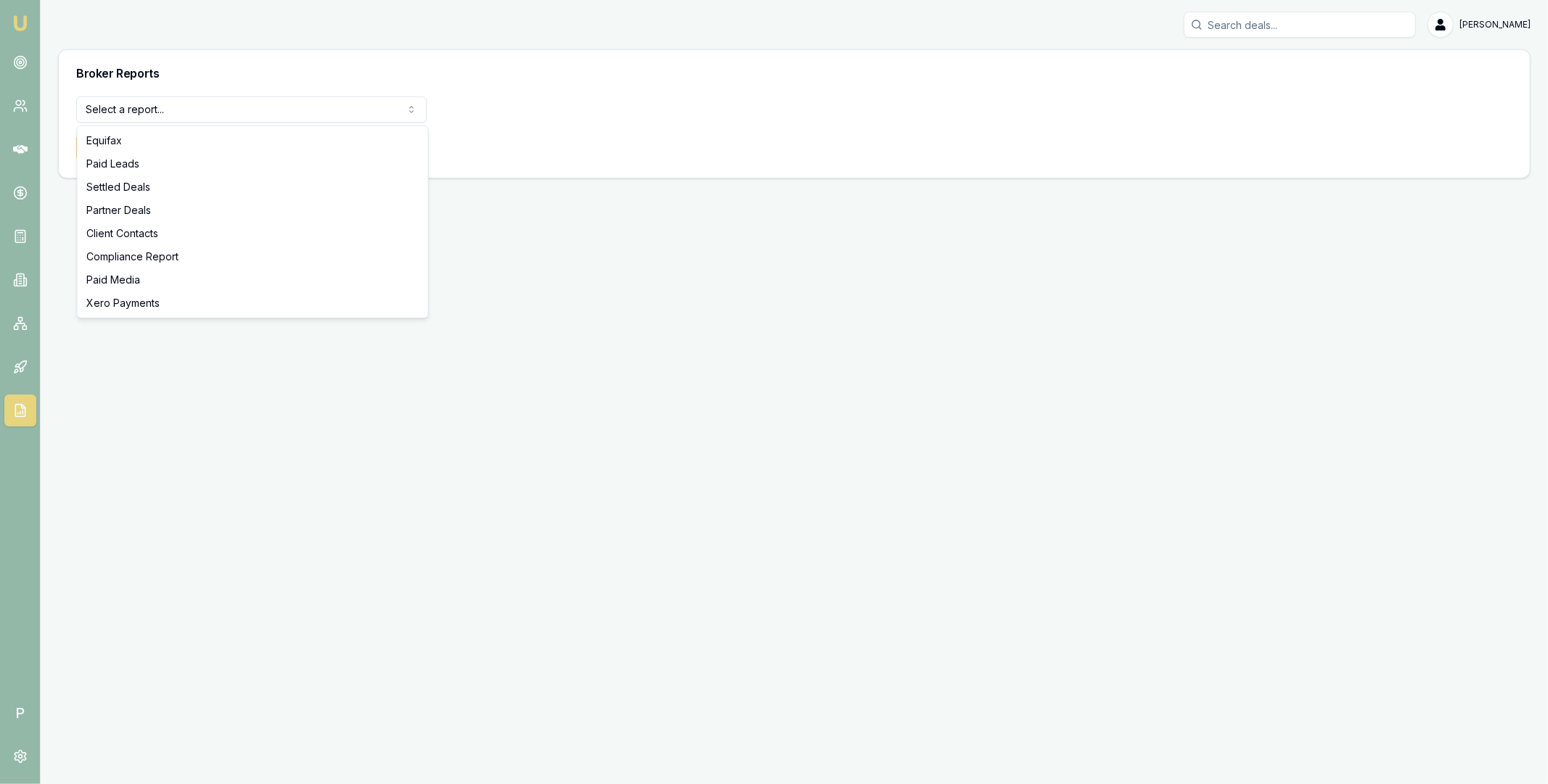
select select "compliance"
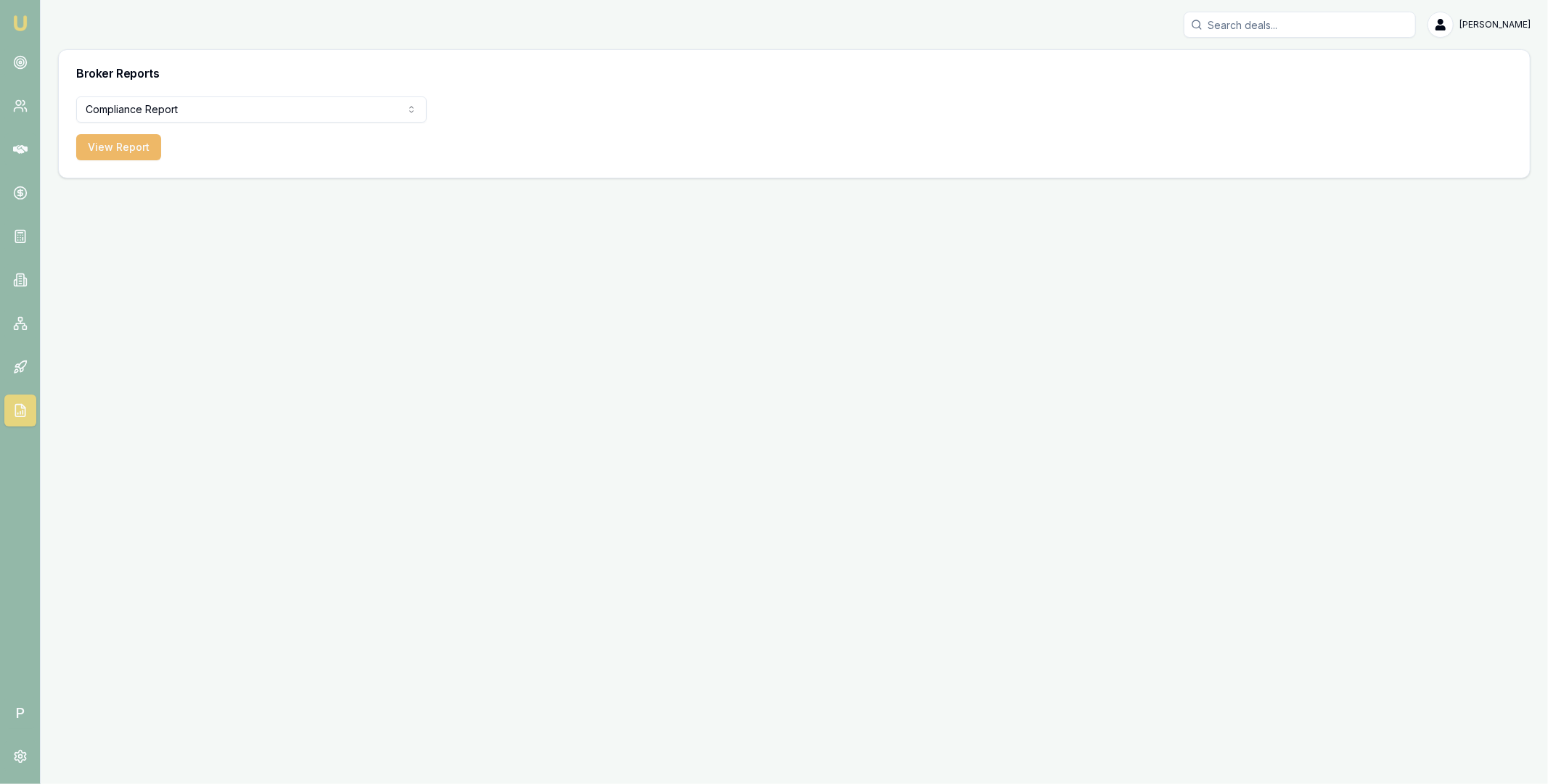
click at [134, 155] on button "View Report" at bounding box center [118, 147] width 85 height 26
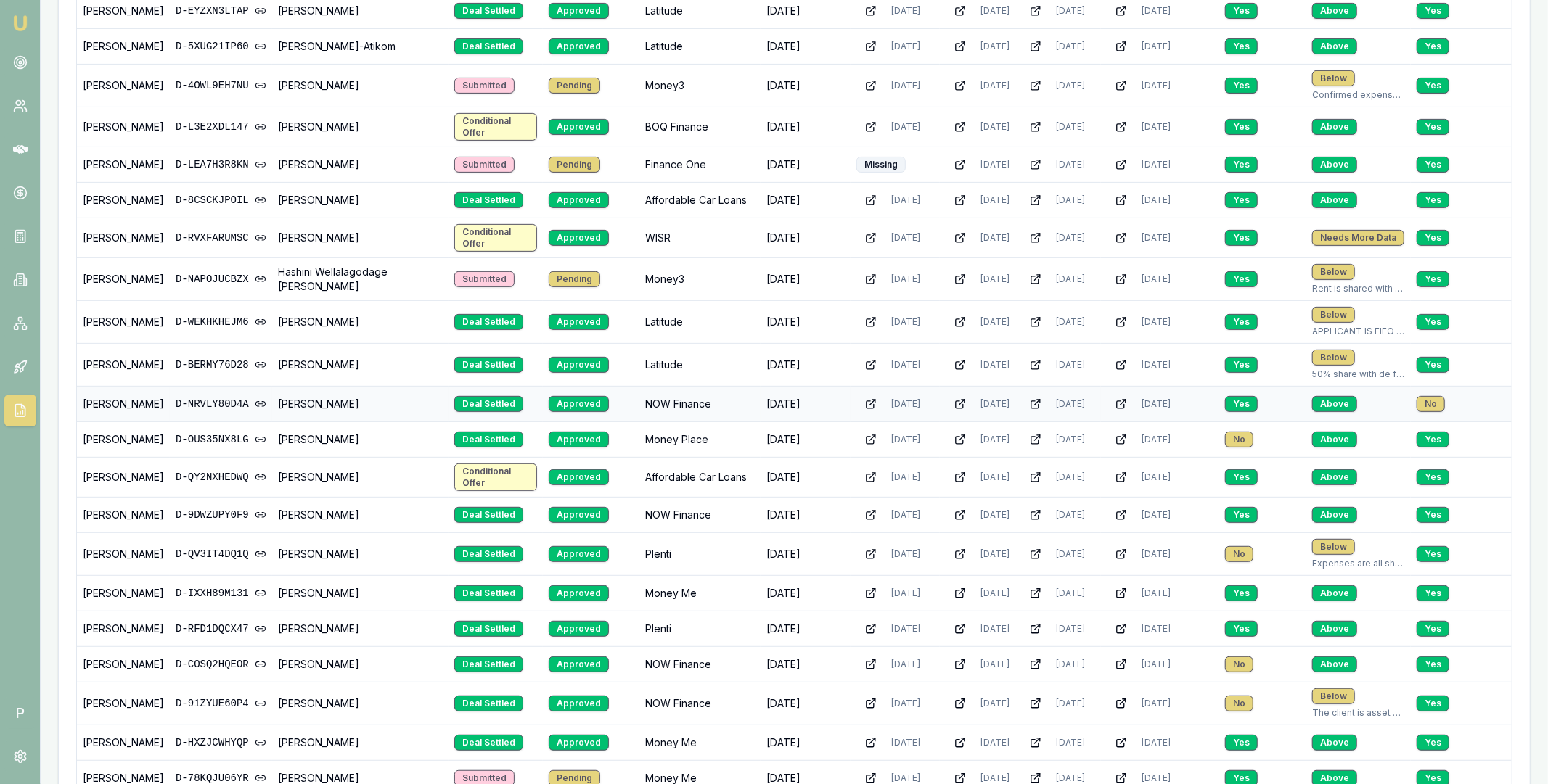
scroll to position [424, 0]
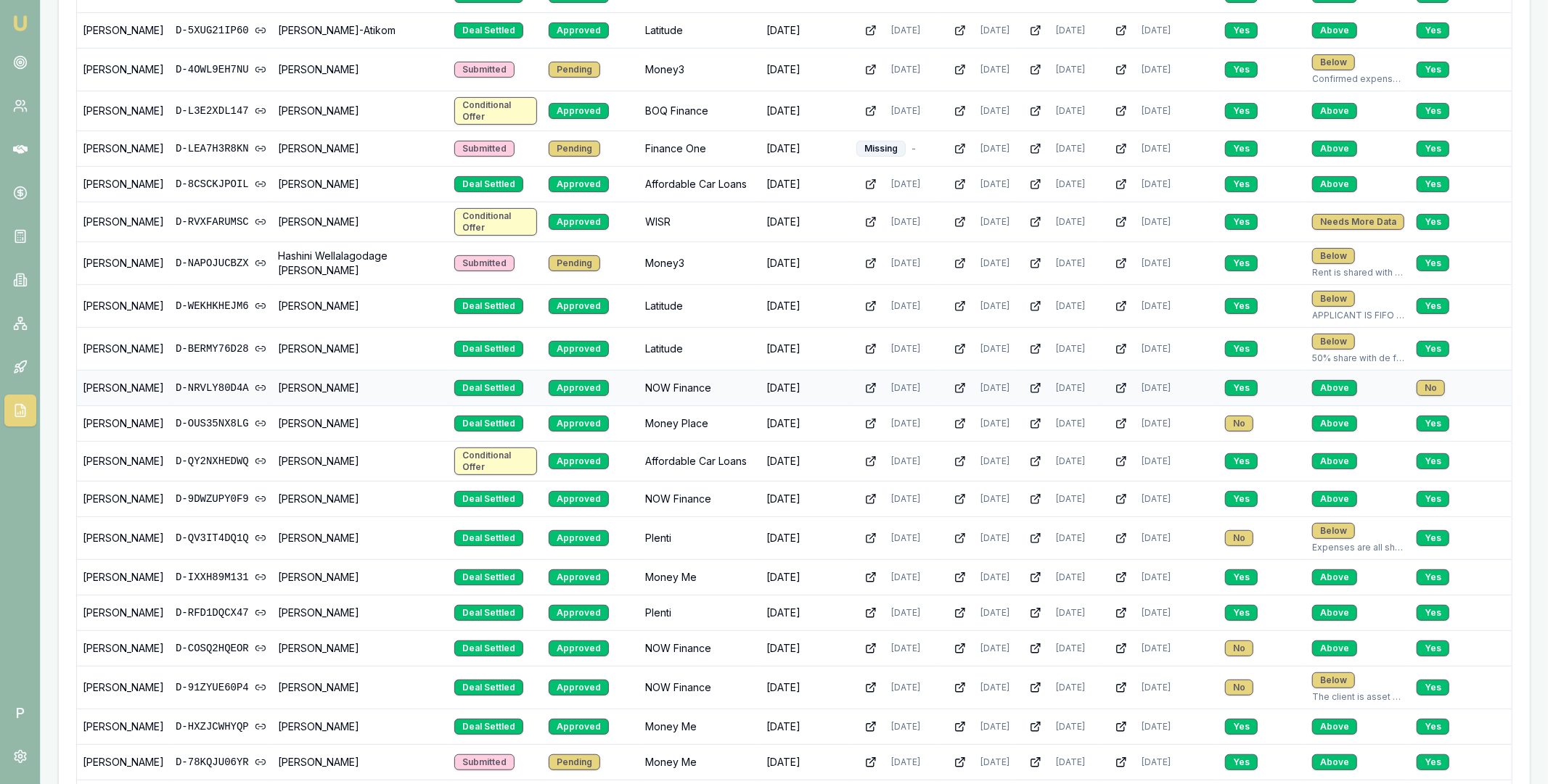
click at [224, 392] on link "D-NRVLY80D4A" at bounding box center [221, 387] width 91 height 14
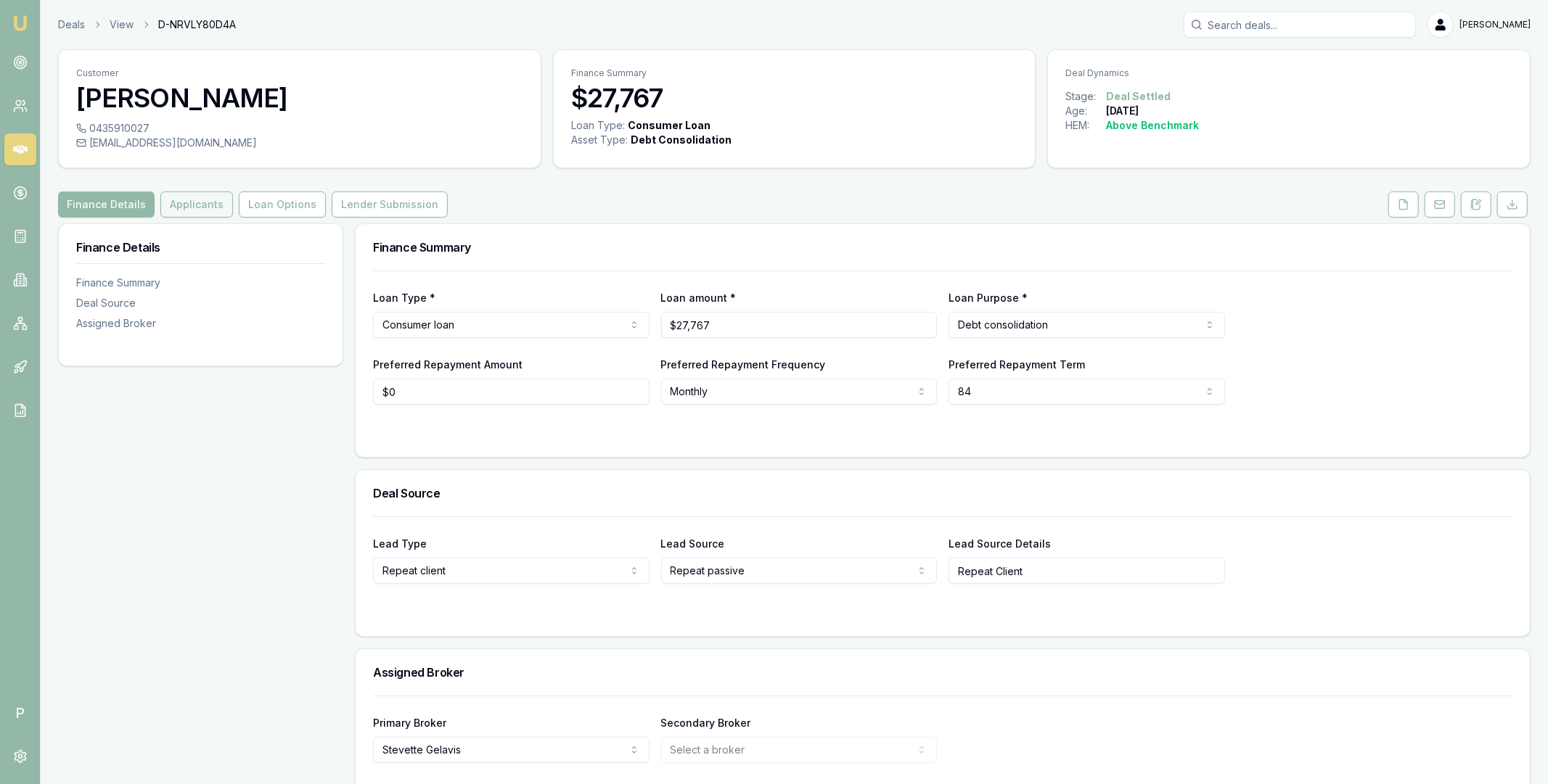
click at [202, 205] on button "Applicants" at bounding box center [196, 204] width 72 height 26
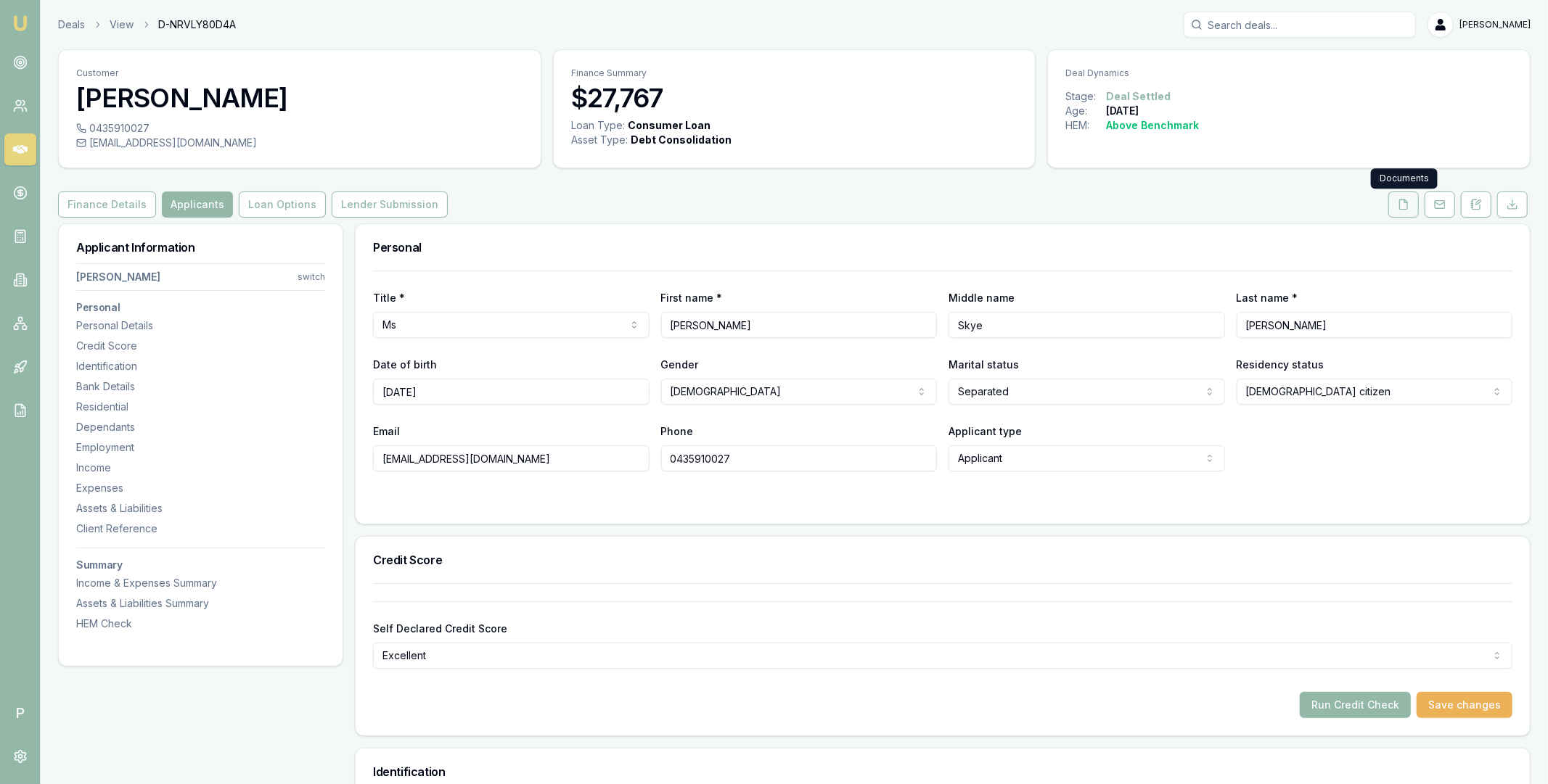
click at [1400, 203] on icon at bounding box center [1403, 205] width 12 height 12
click at [22, 407] on polyline at bounding box center [22, 407] width 3 height 3
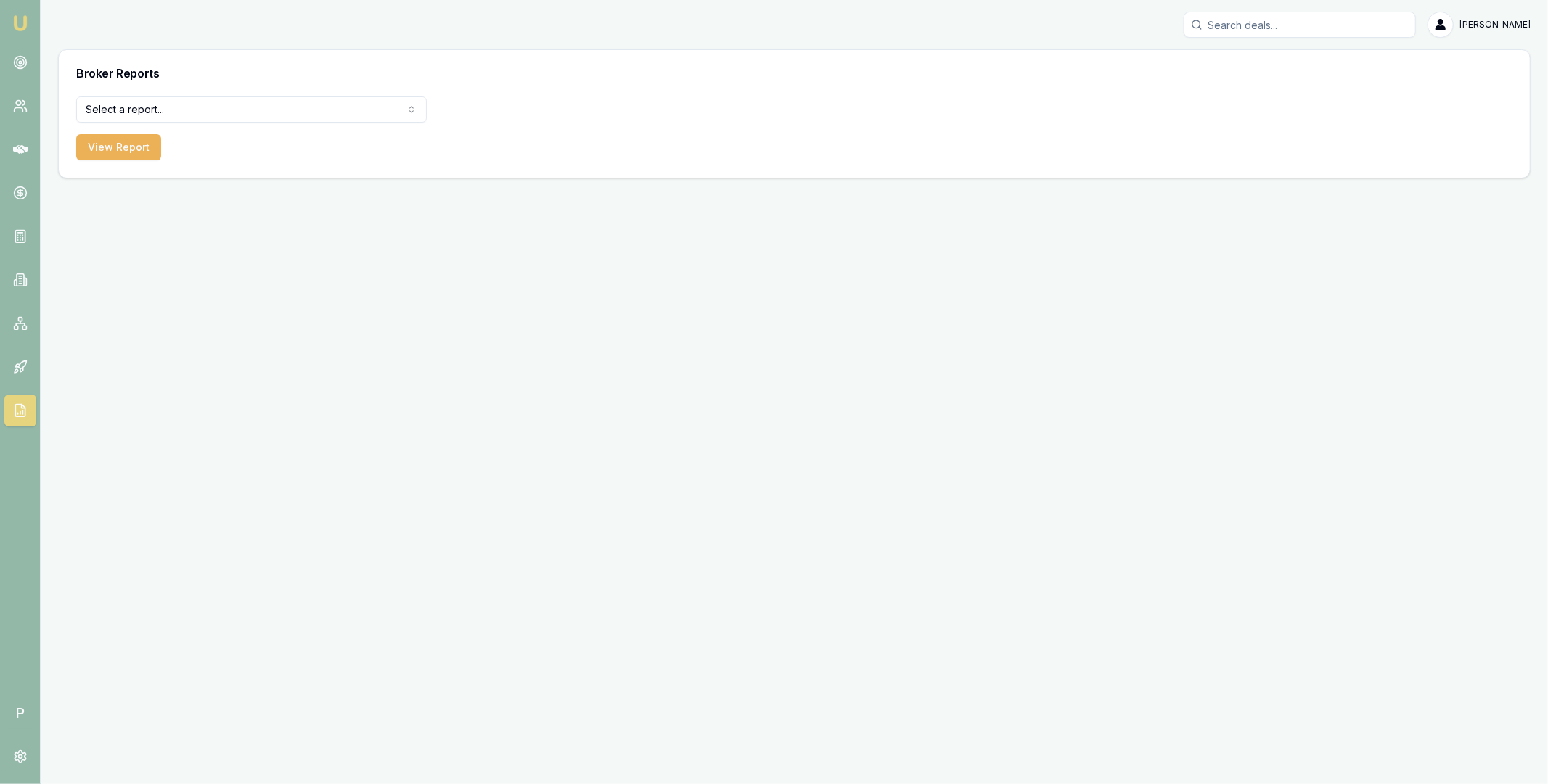
click at [275, 108] on html "Emu Broker P [PERSON_NAME] Toggle Menu Broker Reports Select a report... Equifa…" at bounding box center [774, 392] width 1548 height 784
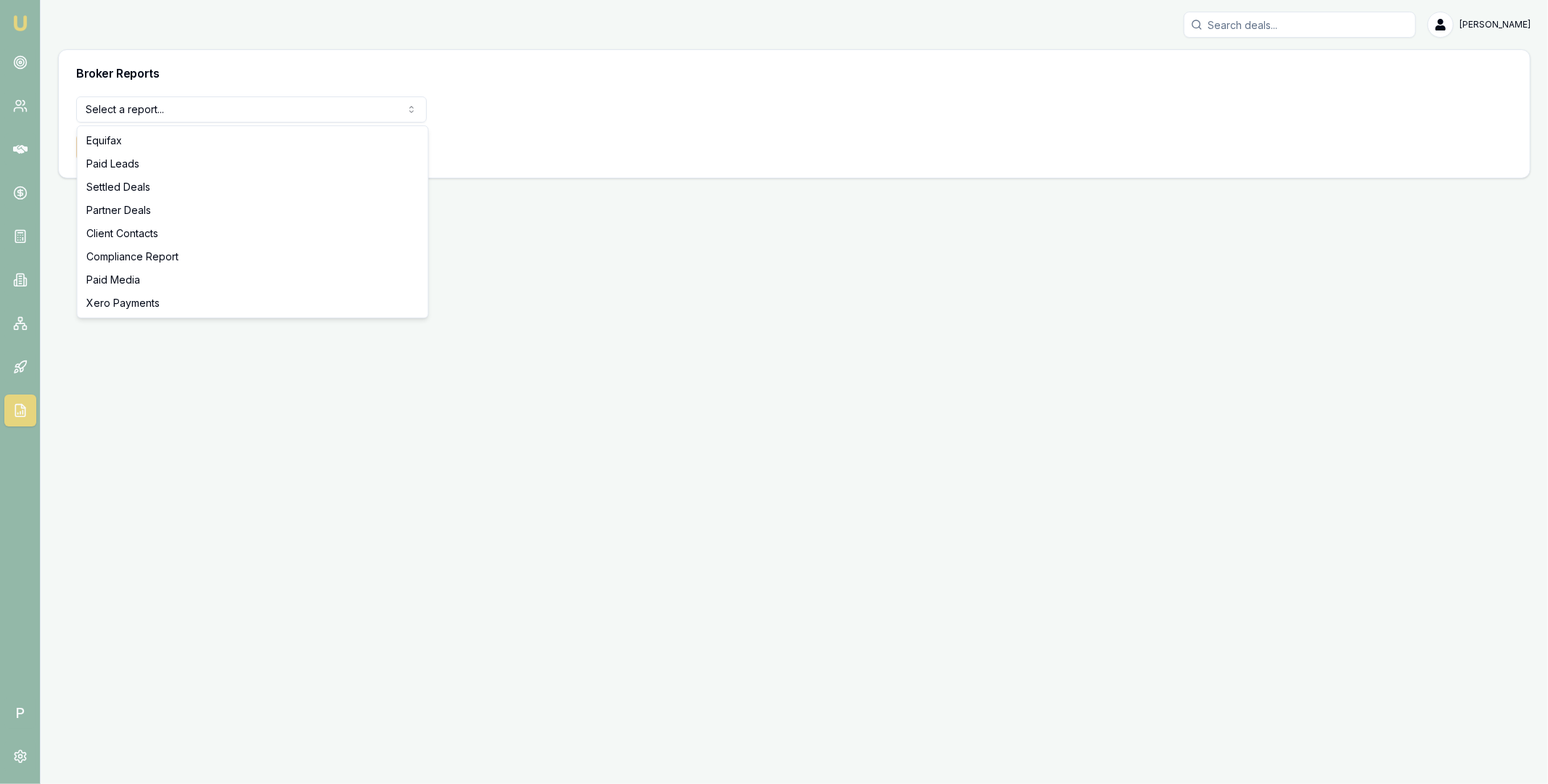
select select "compliance"
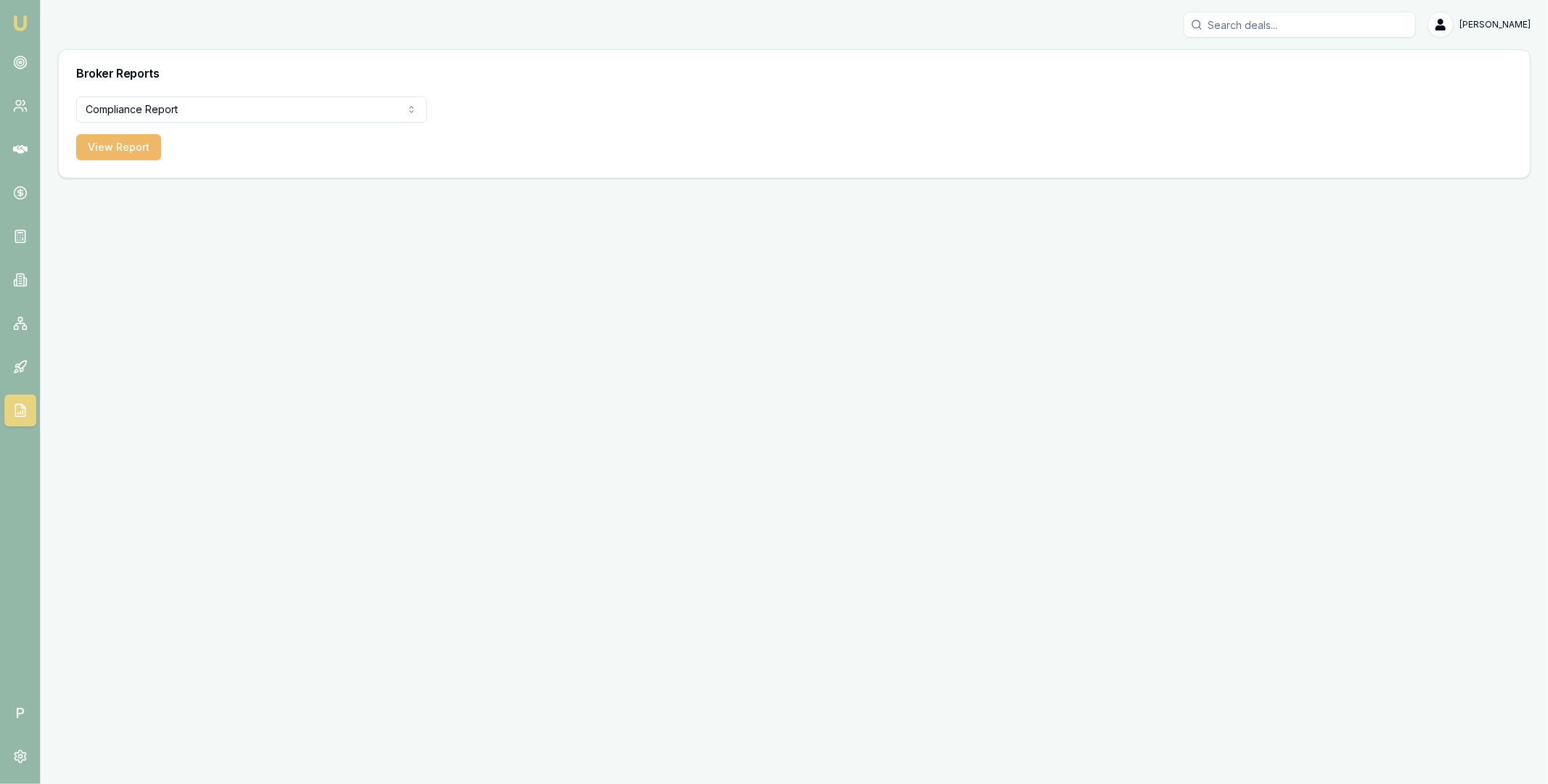
click at [137, 146] on button "View Report" at bounding box center [118, 147] width 85 height 26
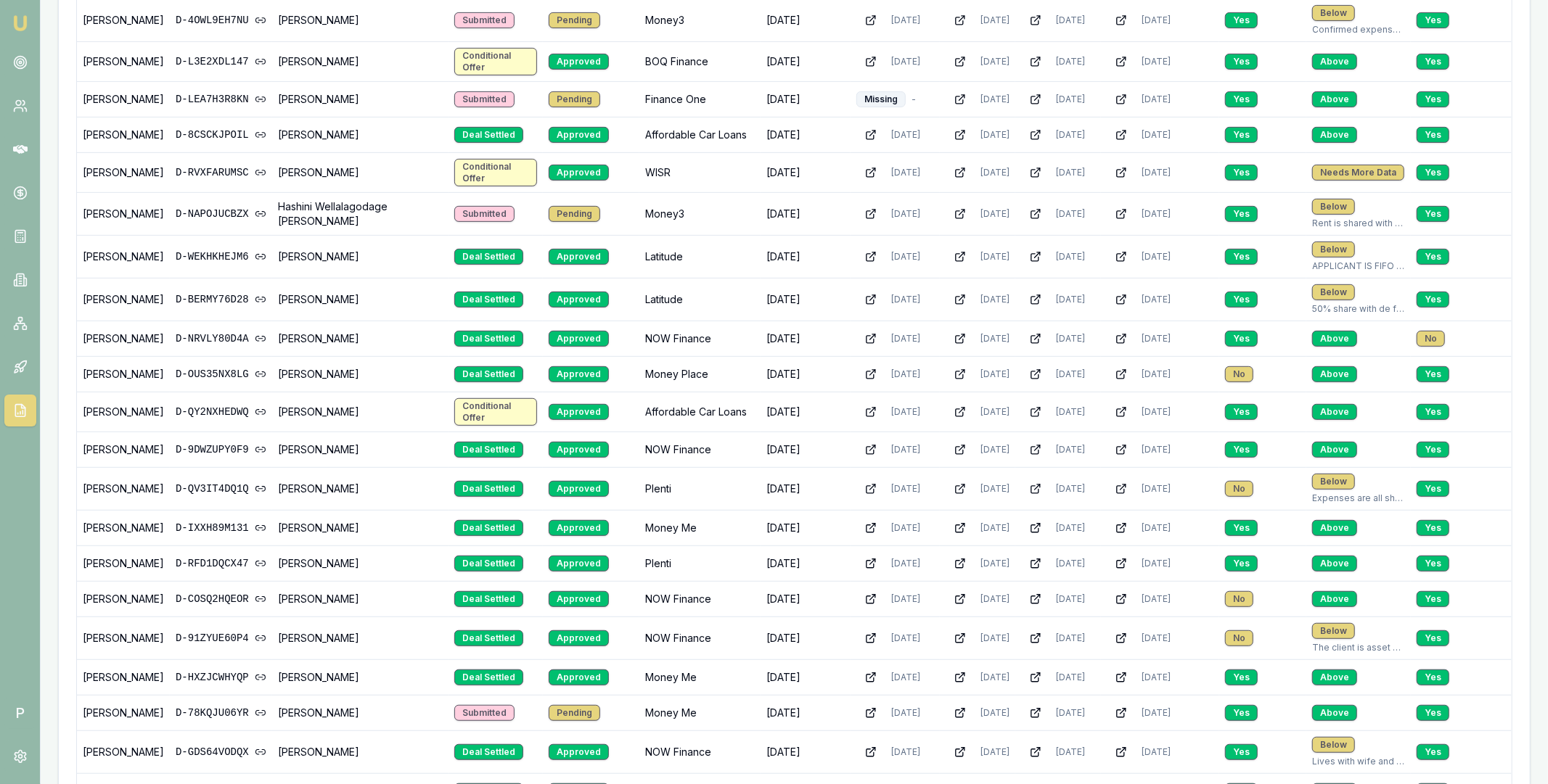
scroll to position [496, 0]
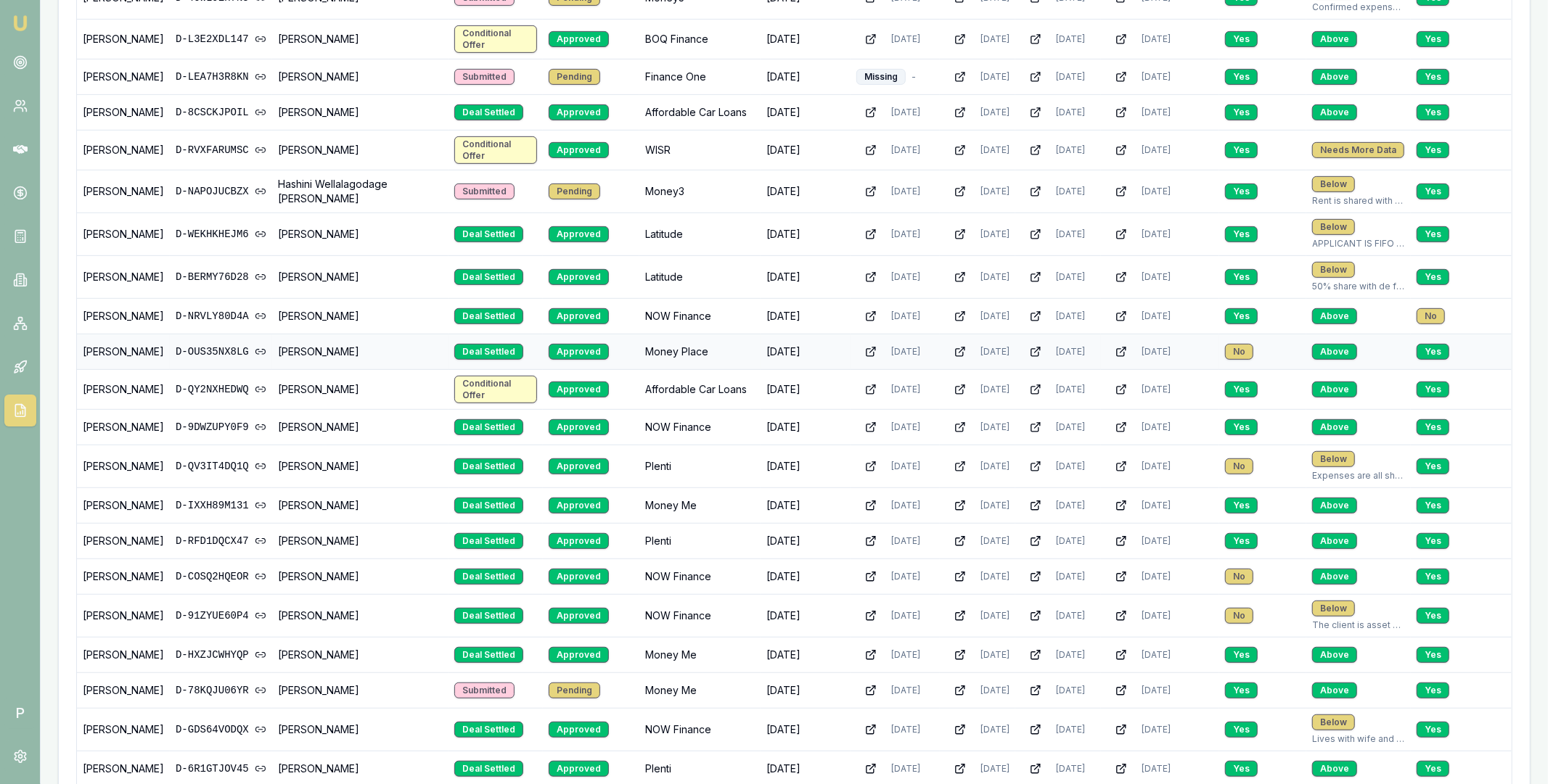
click at [222, 354] on link "D-OUS35NX8LG" at bounding box center [221, 352] width 91 height 14
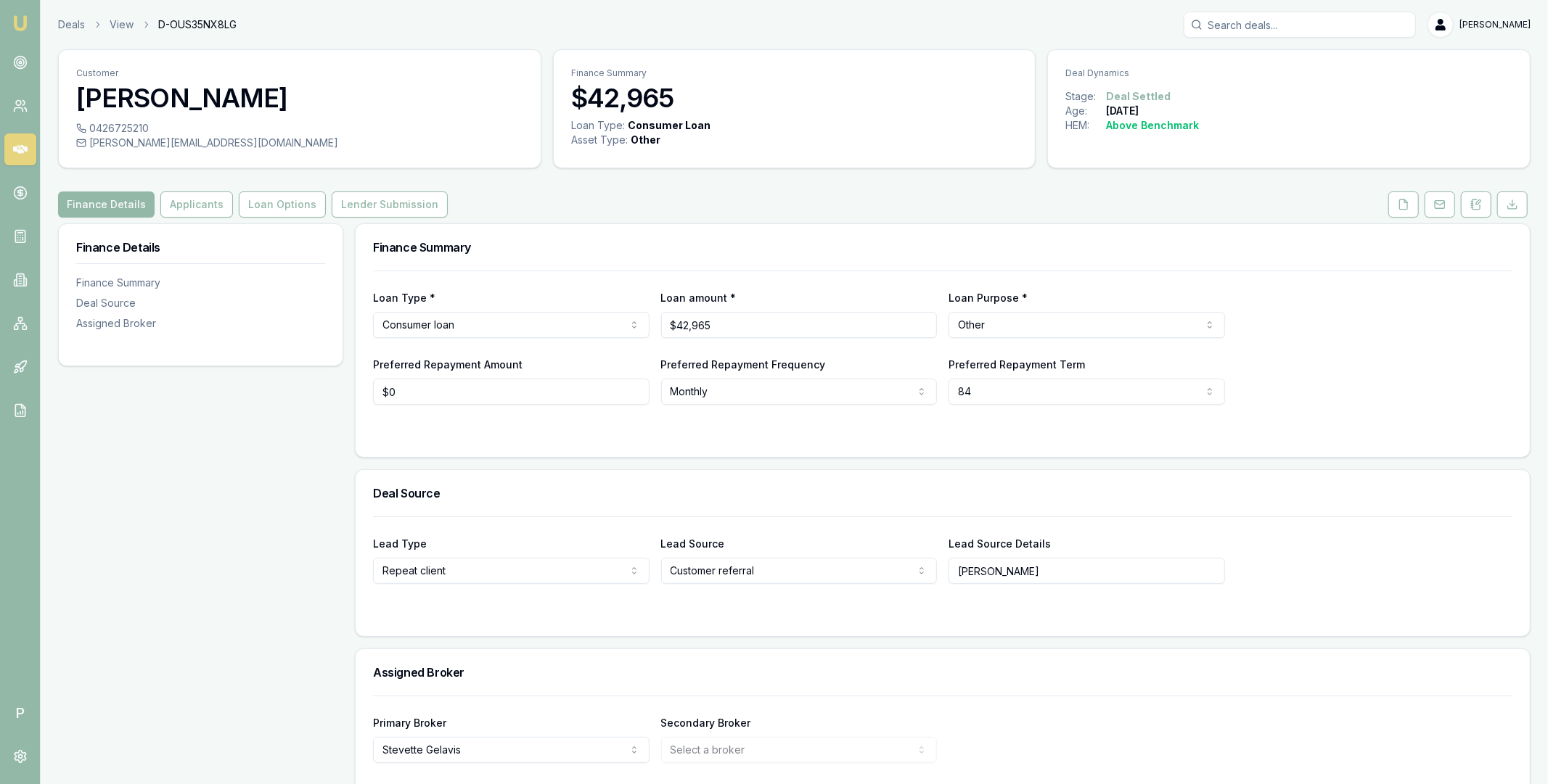
click at [1382, 210] on div "Finance Details Applicants Loan Options Lender Submission" at bounding box center [794, 204] width 1472 height 26
click at [1393, 210] on button at bounding box center [1403, 204] width 31 height 26
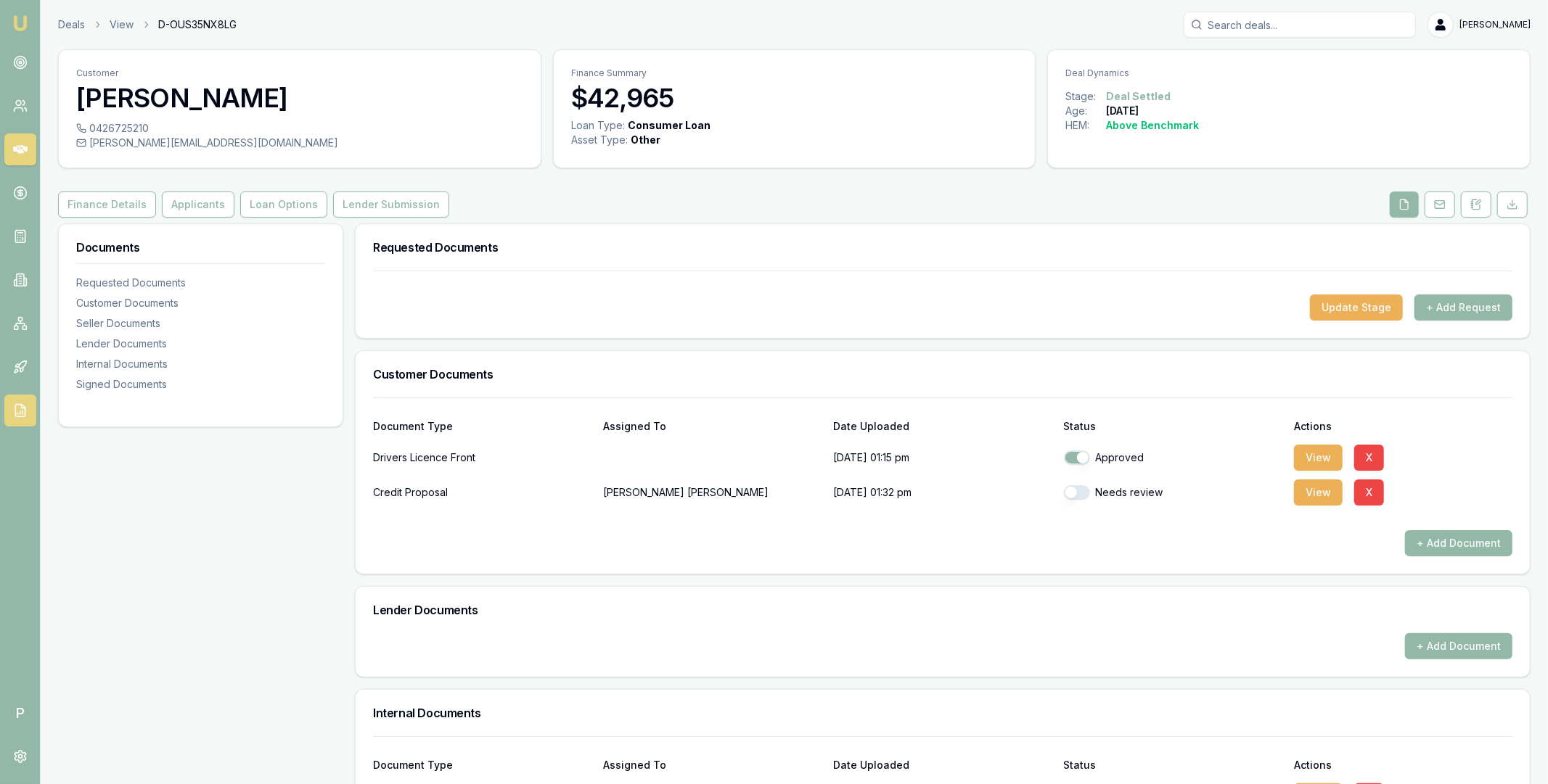
click at [17, 407] on icon at bounding box center [20, 410] width 14 height 14
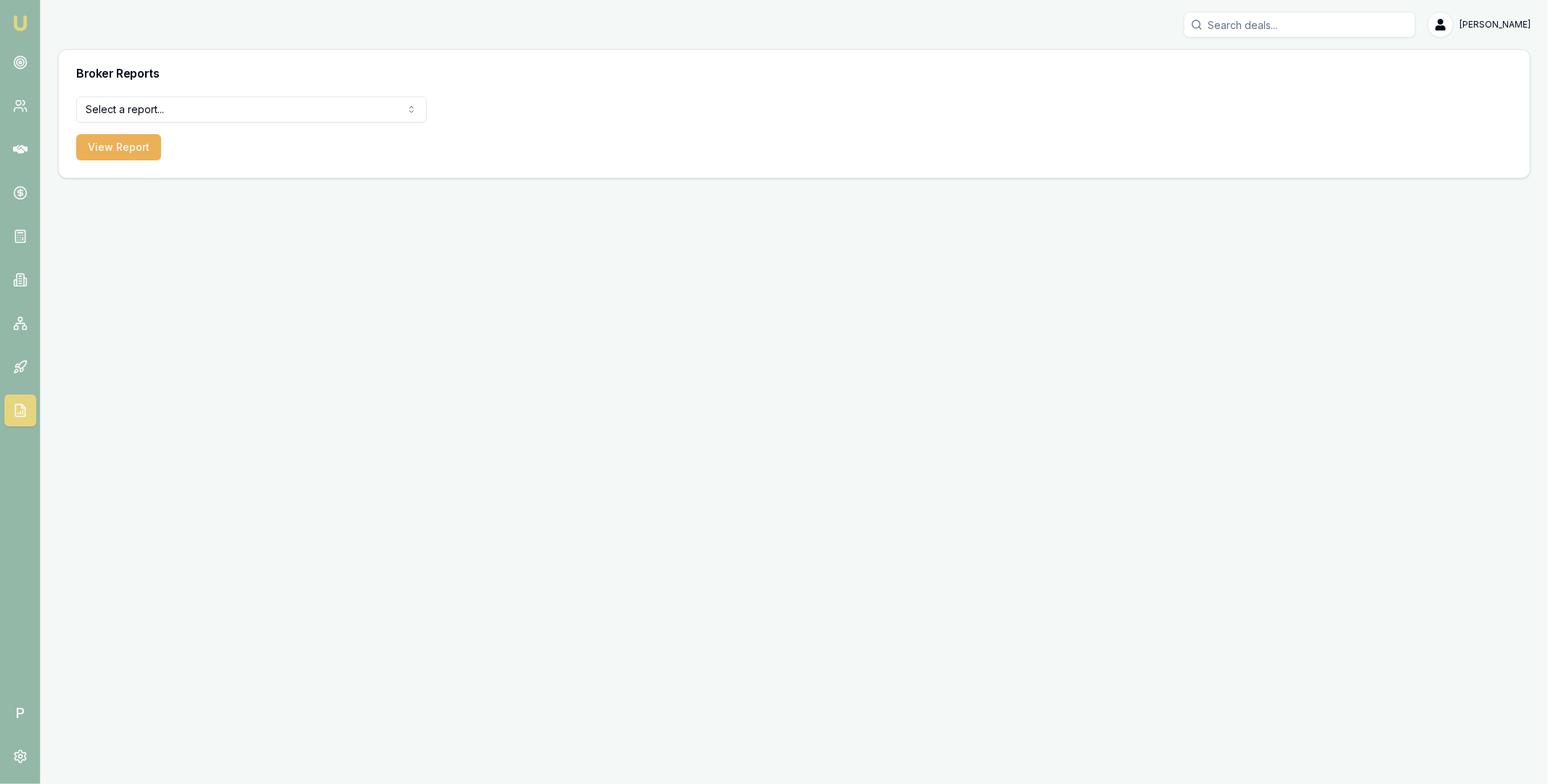
click at [277, 122] on form "Select a report... Equifax Paid Leads Settled Deals Partner Deals Client Contac…" at bounding box center [251, 128] width 351 height 64
click at [272, 115] on html "Emu Broker P [PERSON_NAME] Toggle Menu Broker Reports Select a report... Equifa…" at bounding box center [774, 392] width 1548 height 784
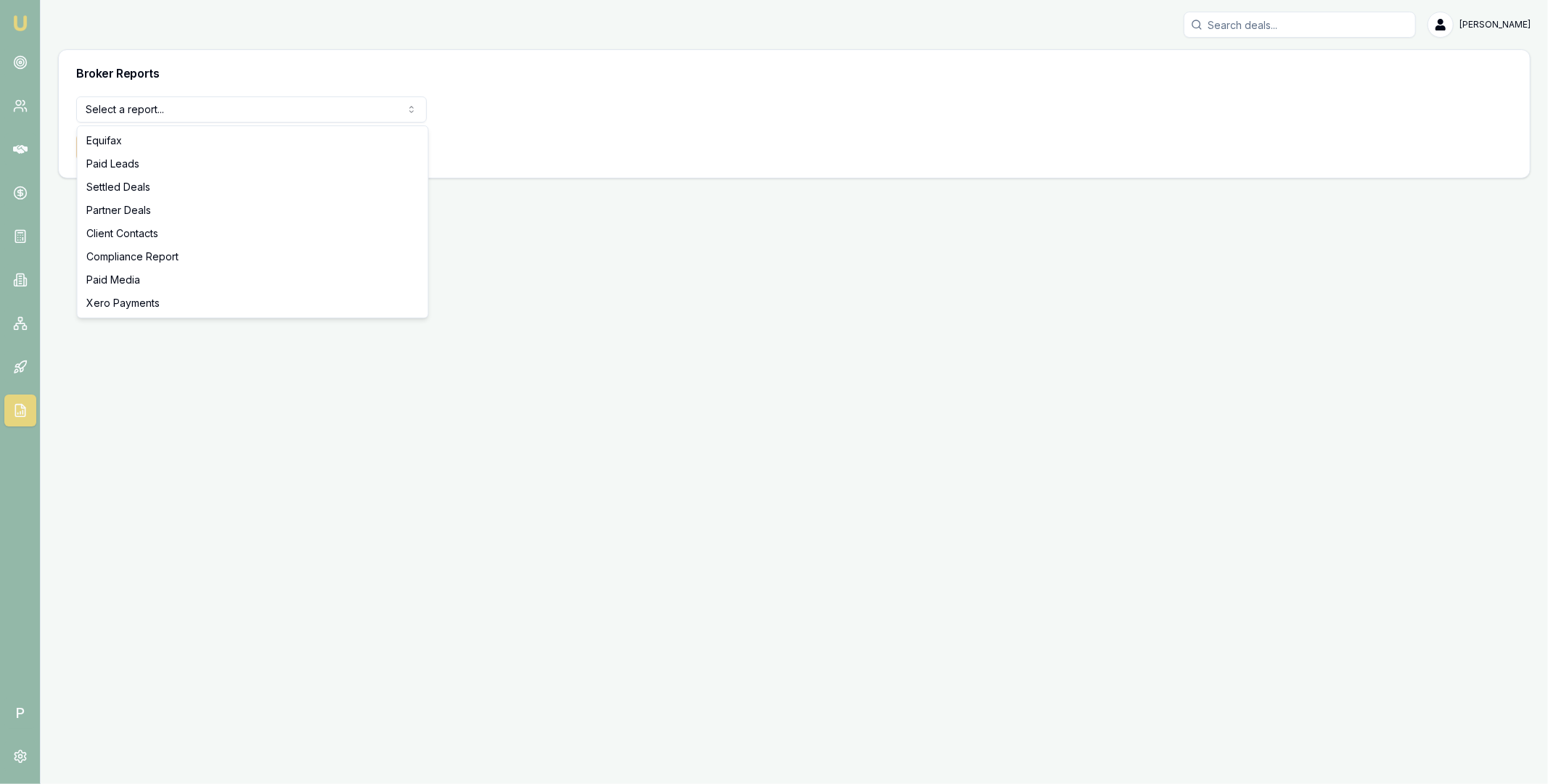
select select "compliance"
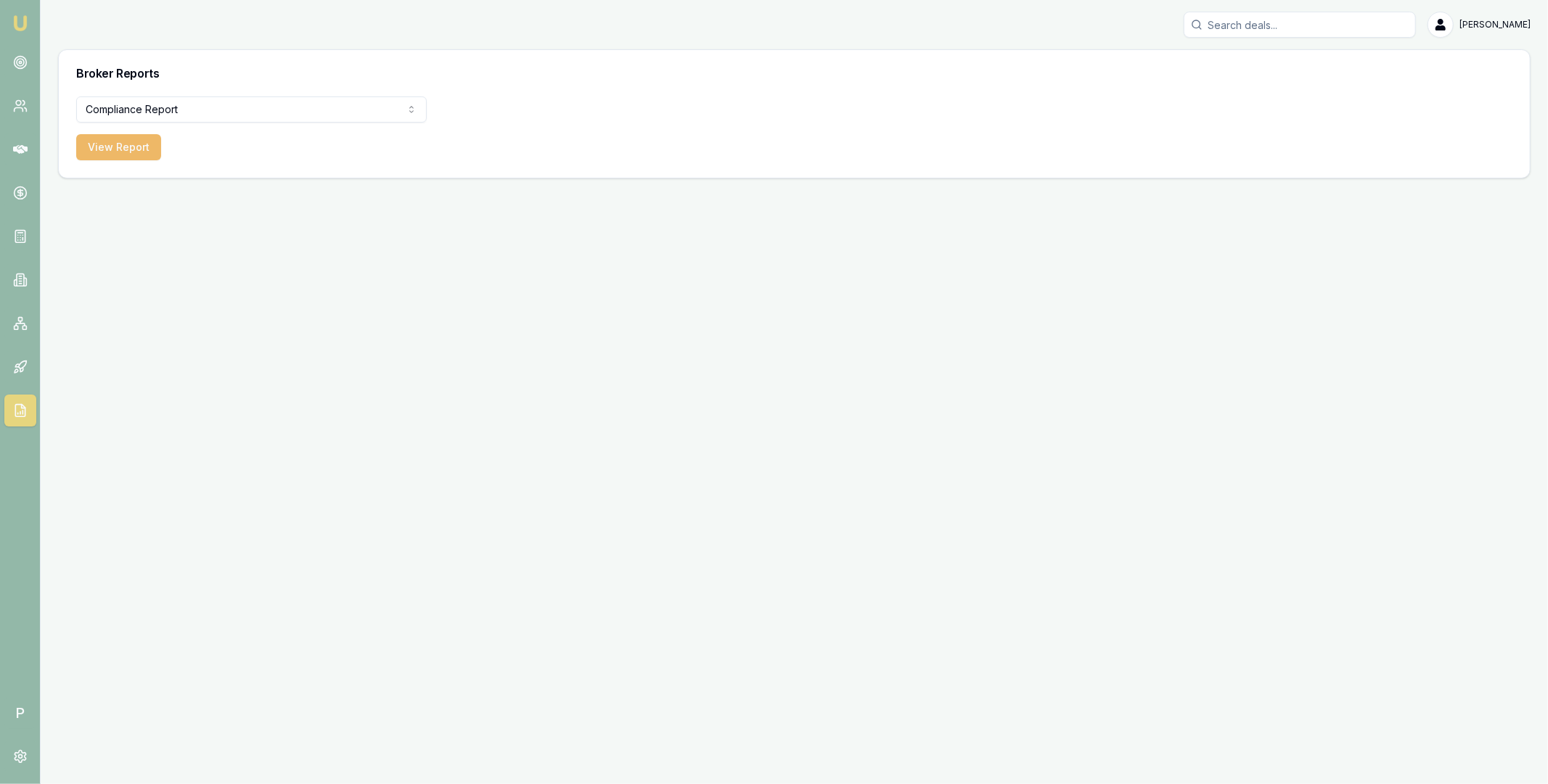
click at [132, 144] on button "View Report" at bounding box center [118, 147] width 85 height 26
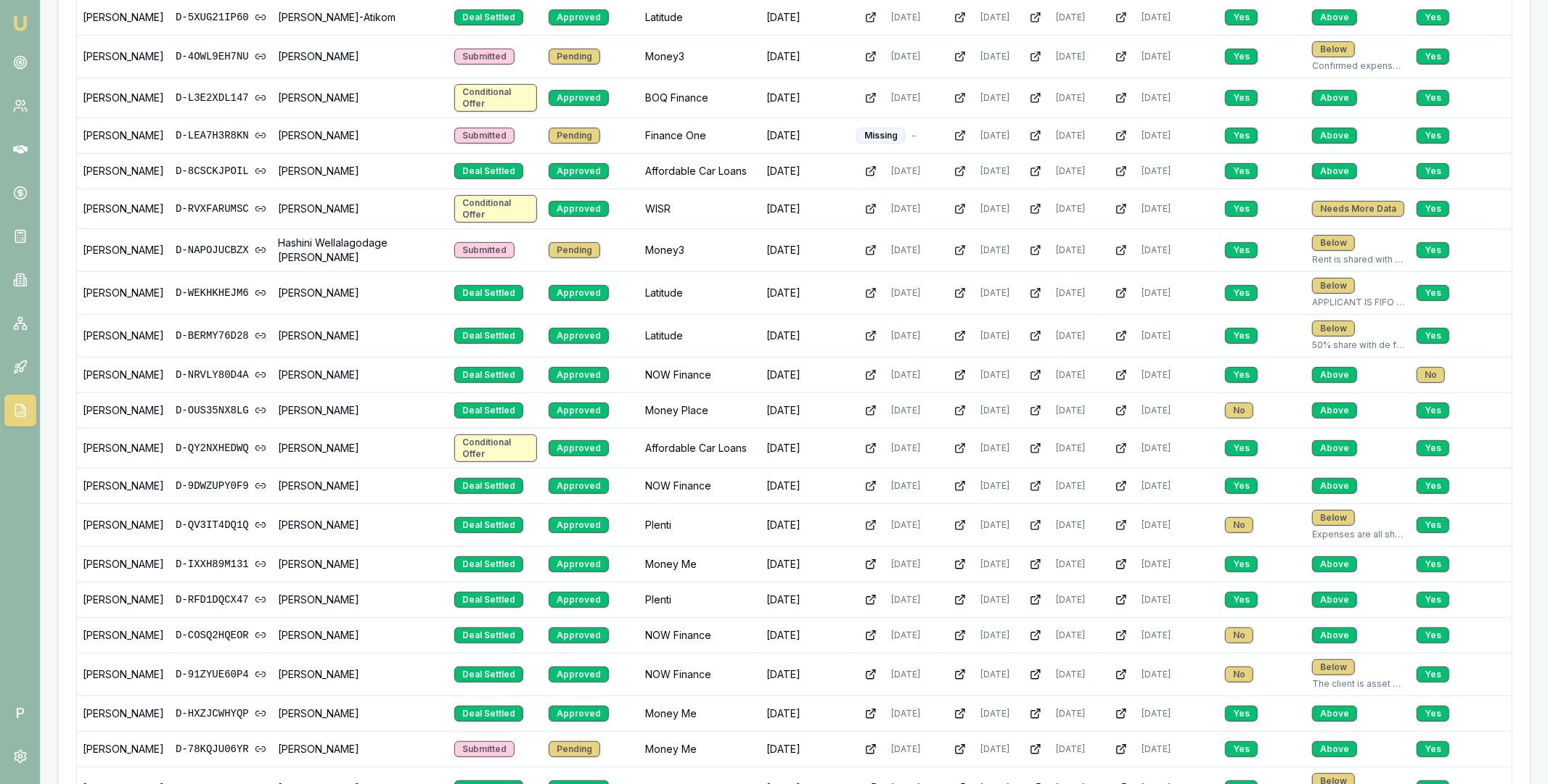
scroll to position [588, 0]
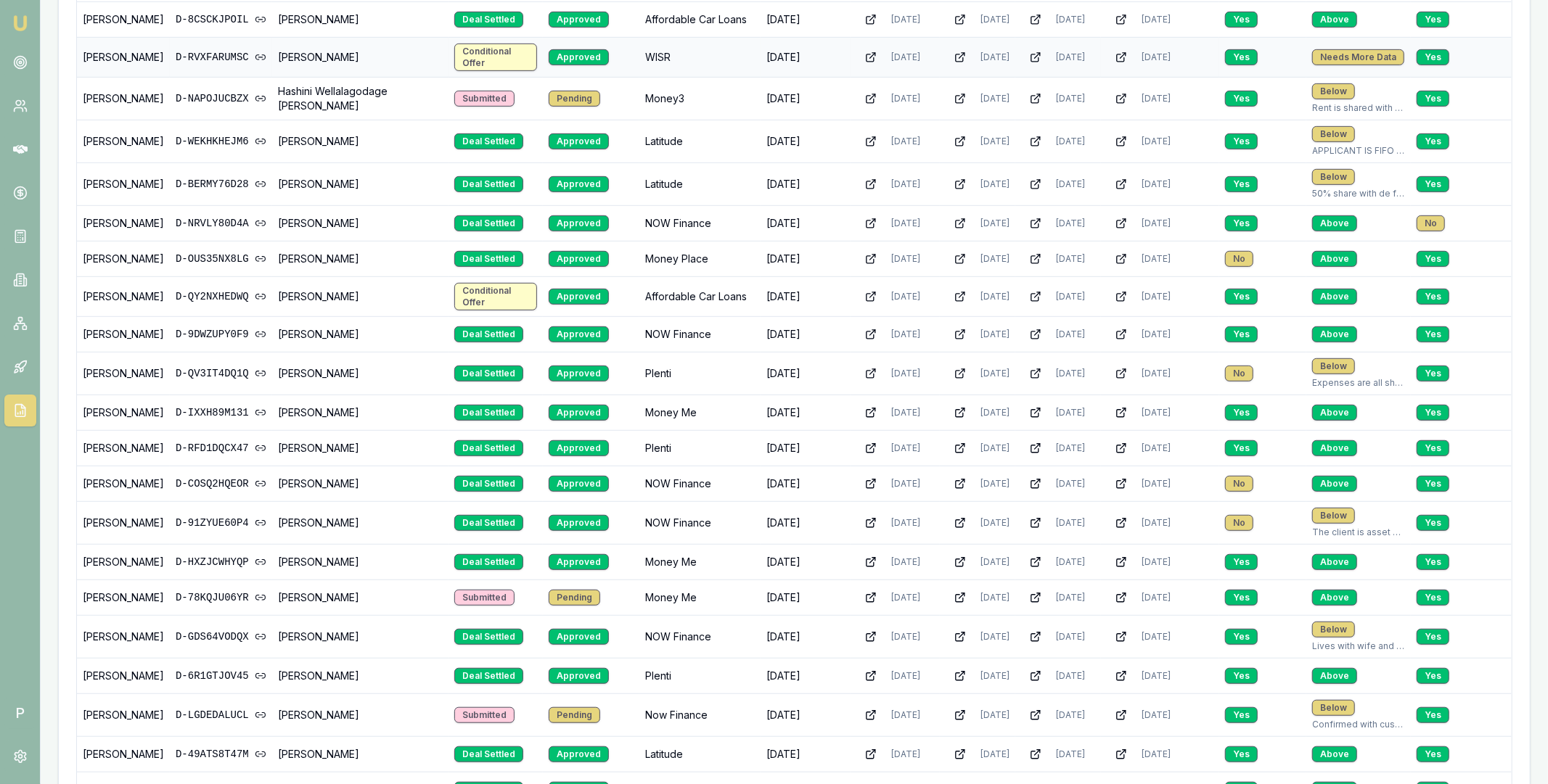
click at [217, 59] on link "D-RVXFARUMSC" at bounding box center [221, 57] width 91 height 14
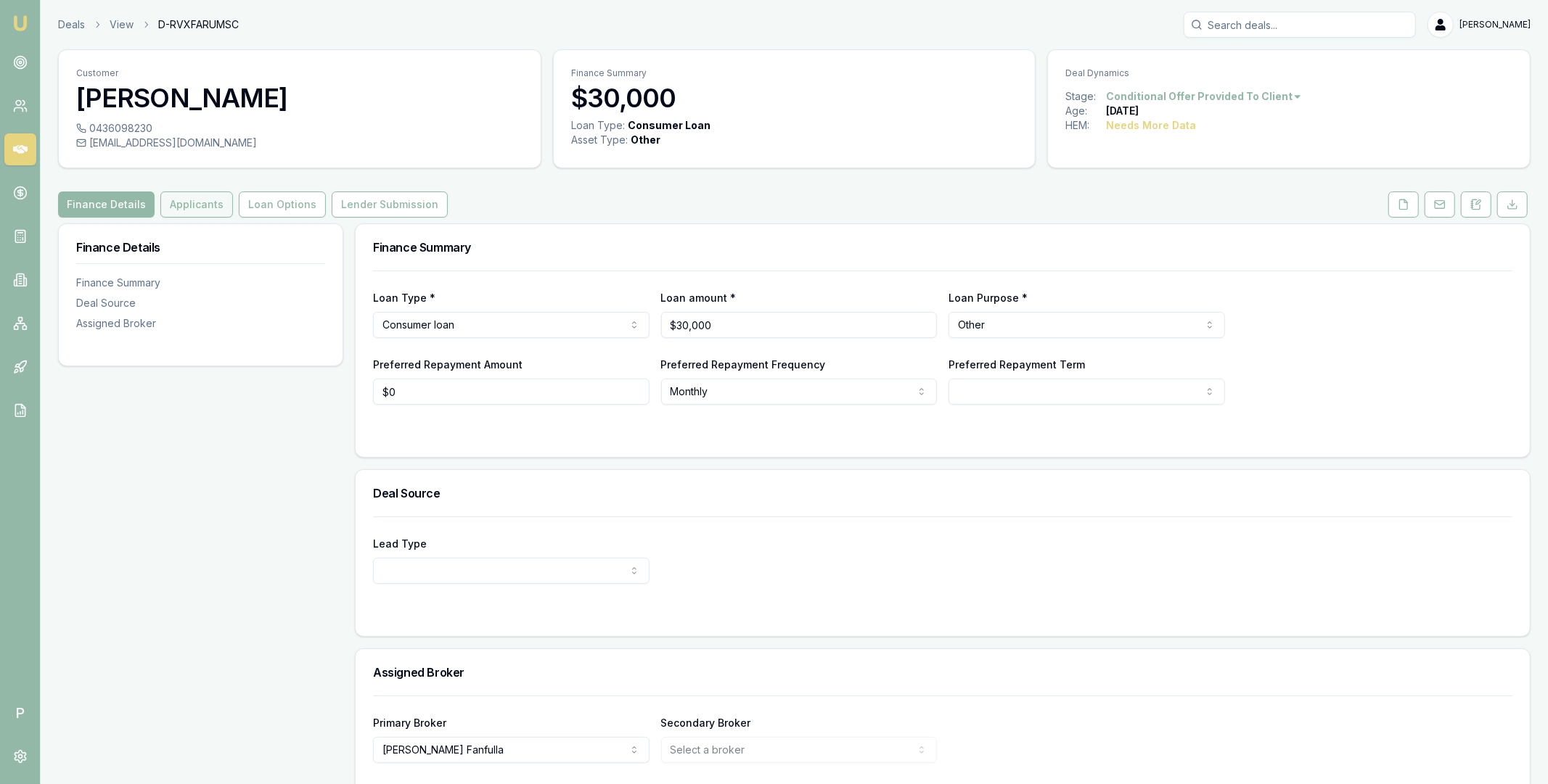
click at [188, 207] on button "Applicants" at bounding box center [196, 204] width 72 height 26
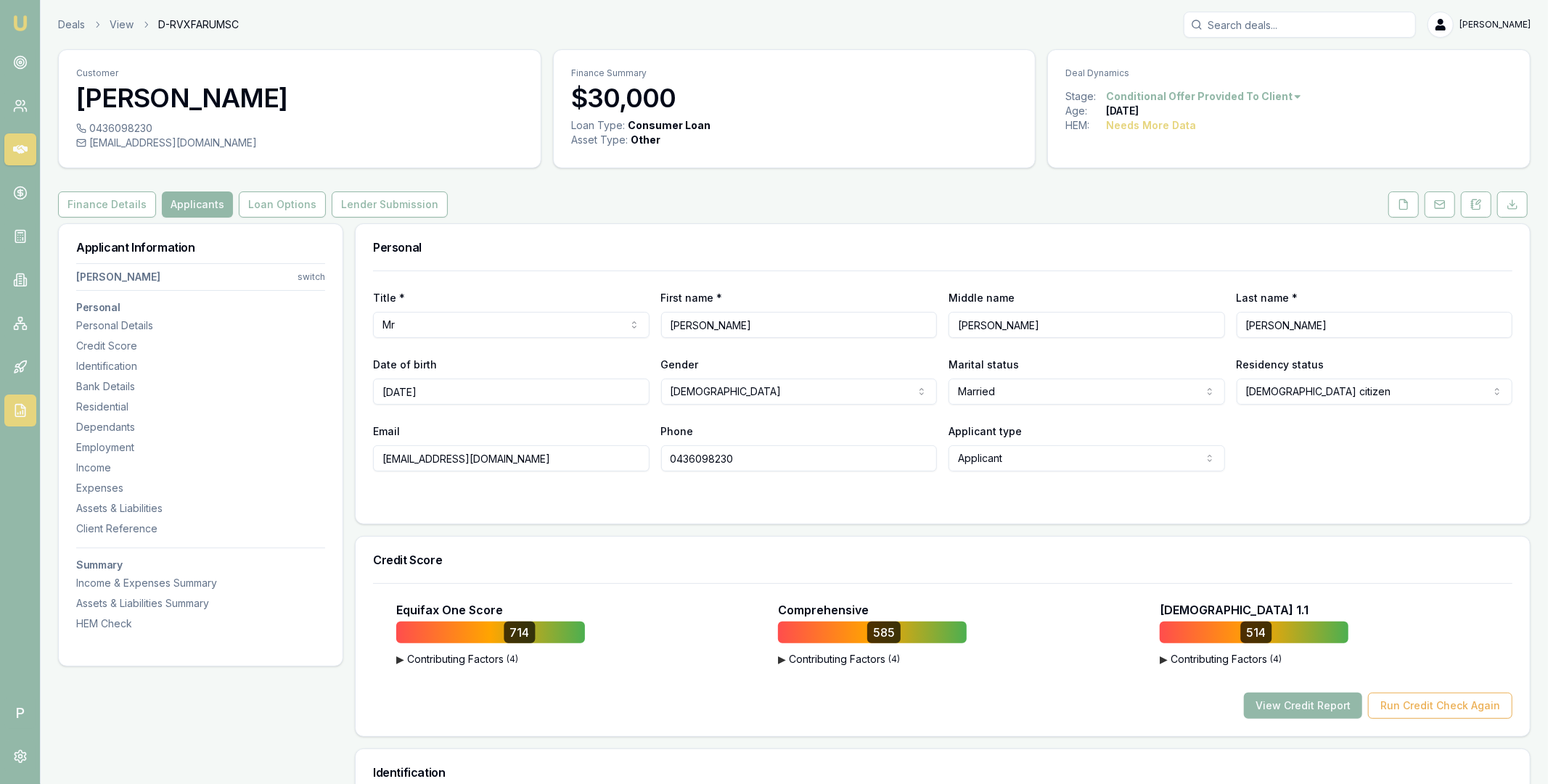
click at [26, 413] on icon at bounding box center [20, 410] width 14 height 14
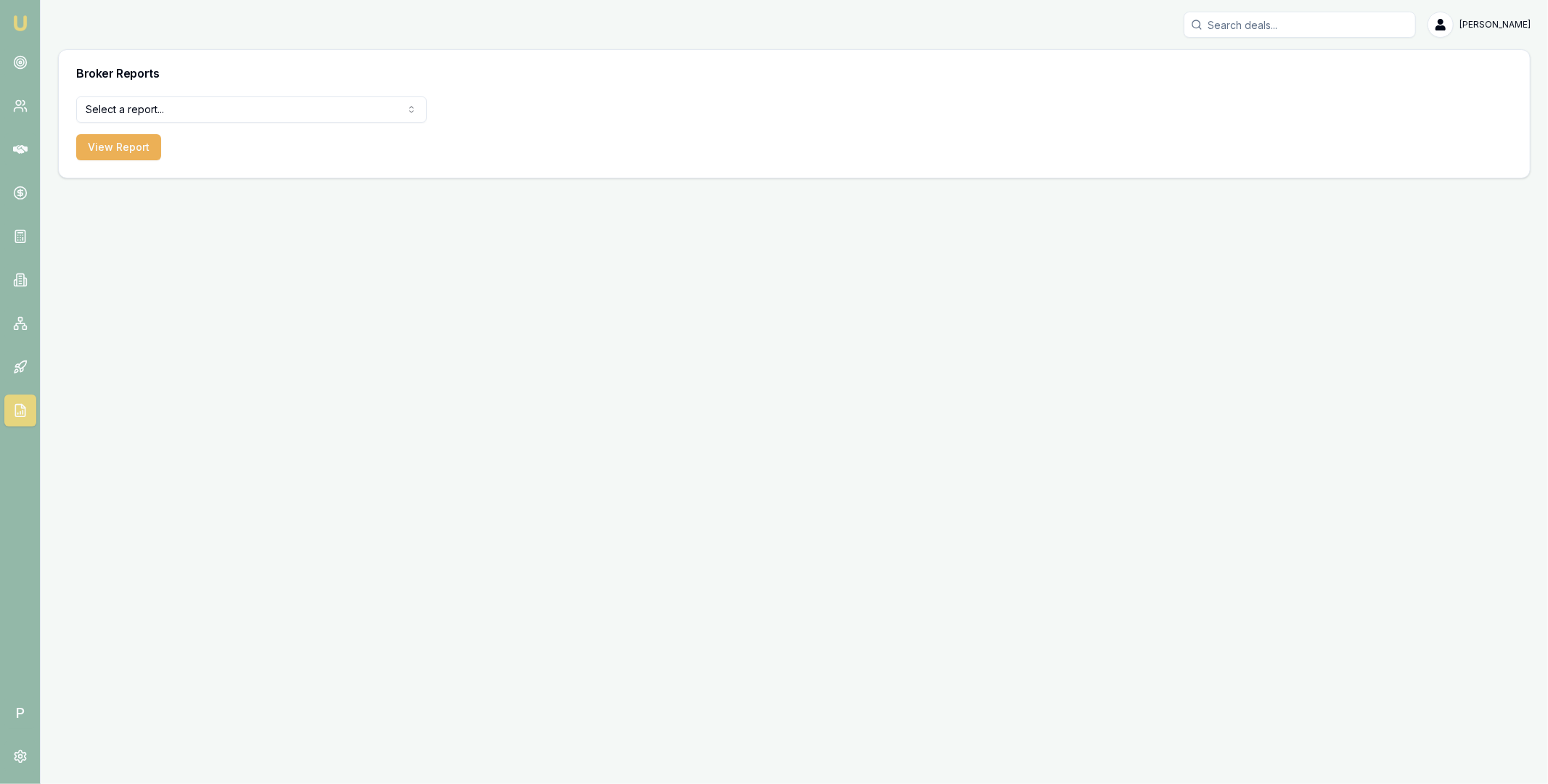
click at [228, 95] on div "Broker Reports" at bounding box center [794, 73] width 1471 height 47
click at [232, 115] on html "Emu Broker P [PERSON_NAME] Toggle Menu Broker Reports Select a report... Equifa…" at bounding box center [774, 392] width 1548 height 784
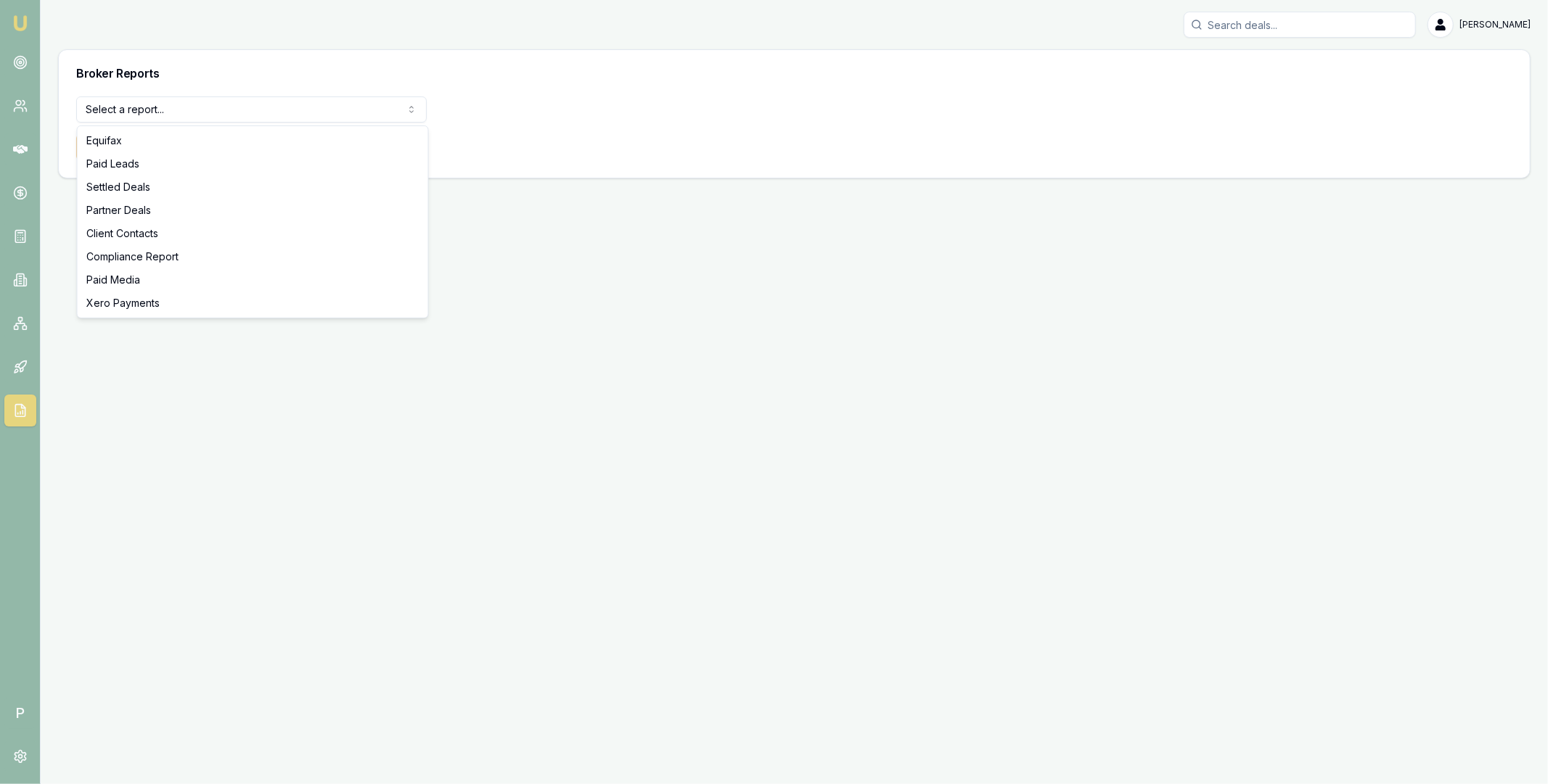
select select "compliance"
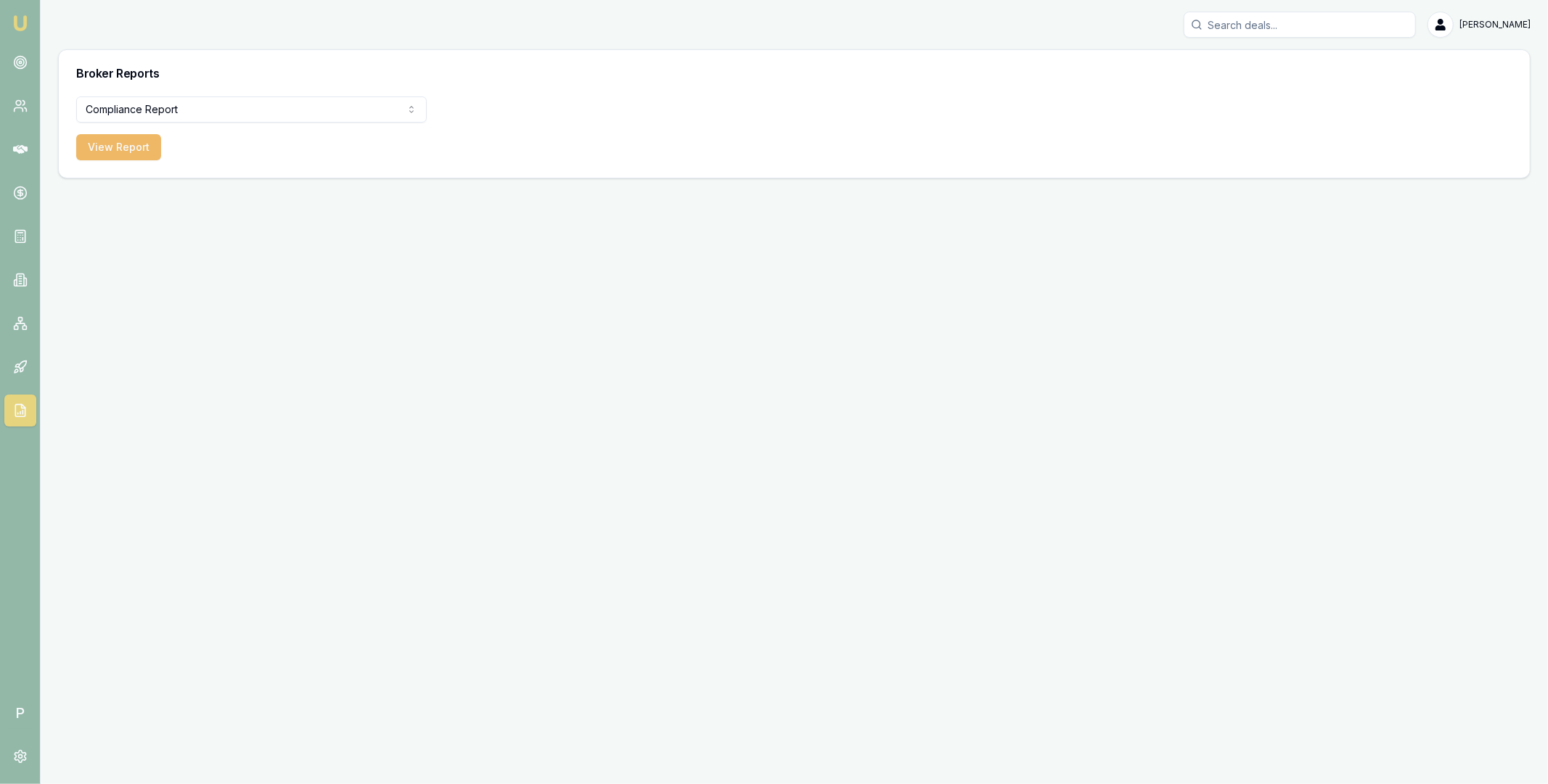
click at [139, 154] on button "View Report" at bounding box center [118, 147] width 85 height 26
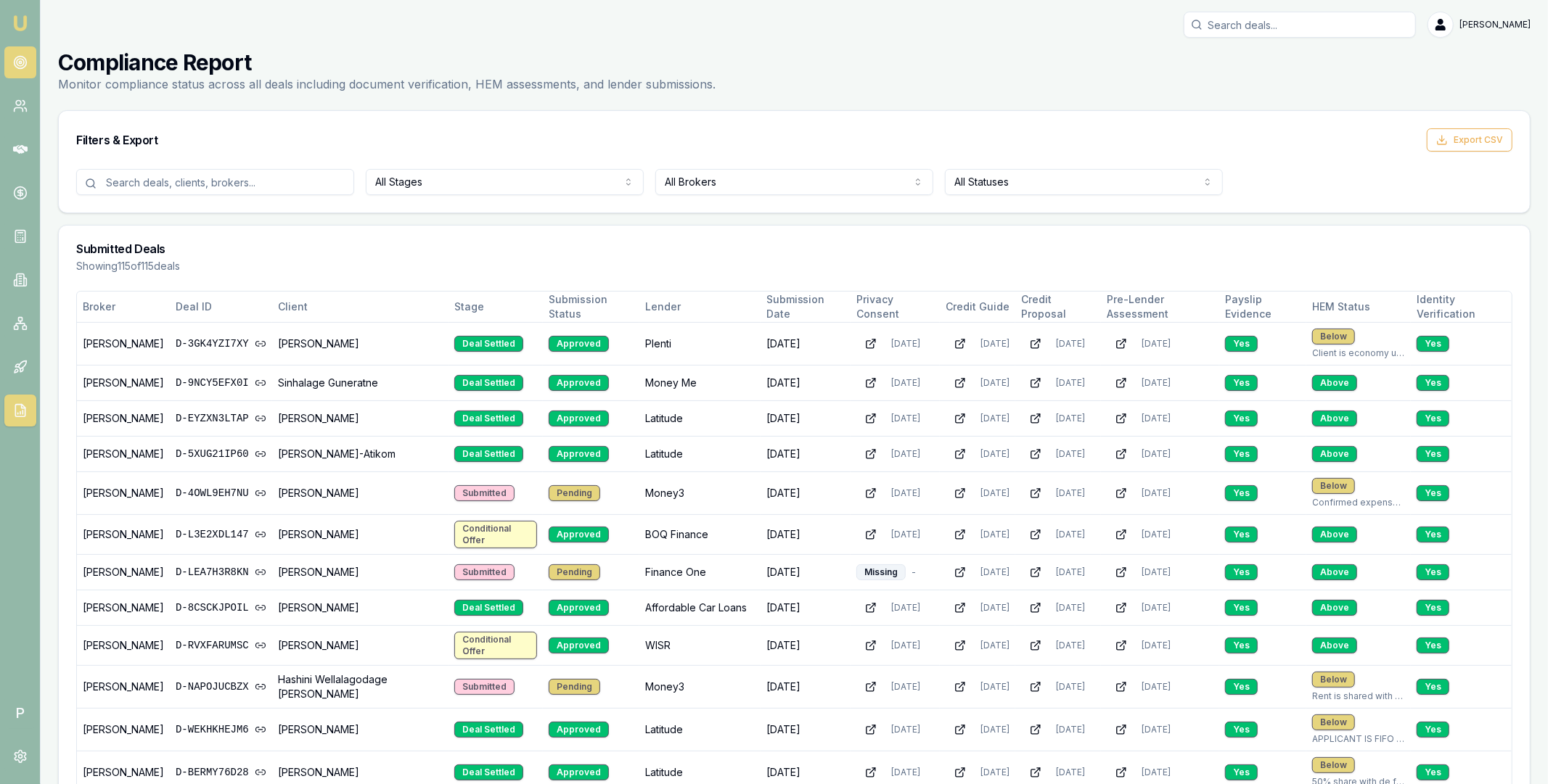
click at [19, 66] on icon at bounding box center [20, 62] width 14 height 14
